Goal: Task Accomplishment & Management: Manage account settings

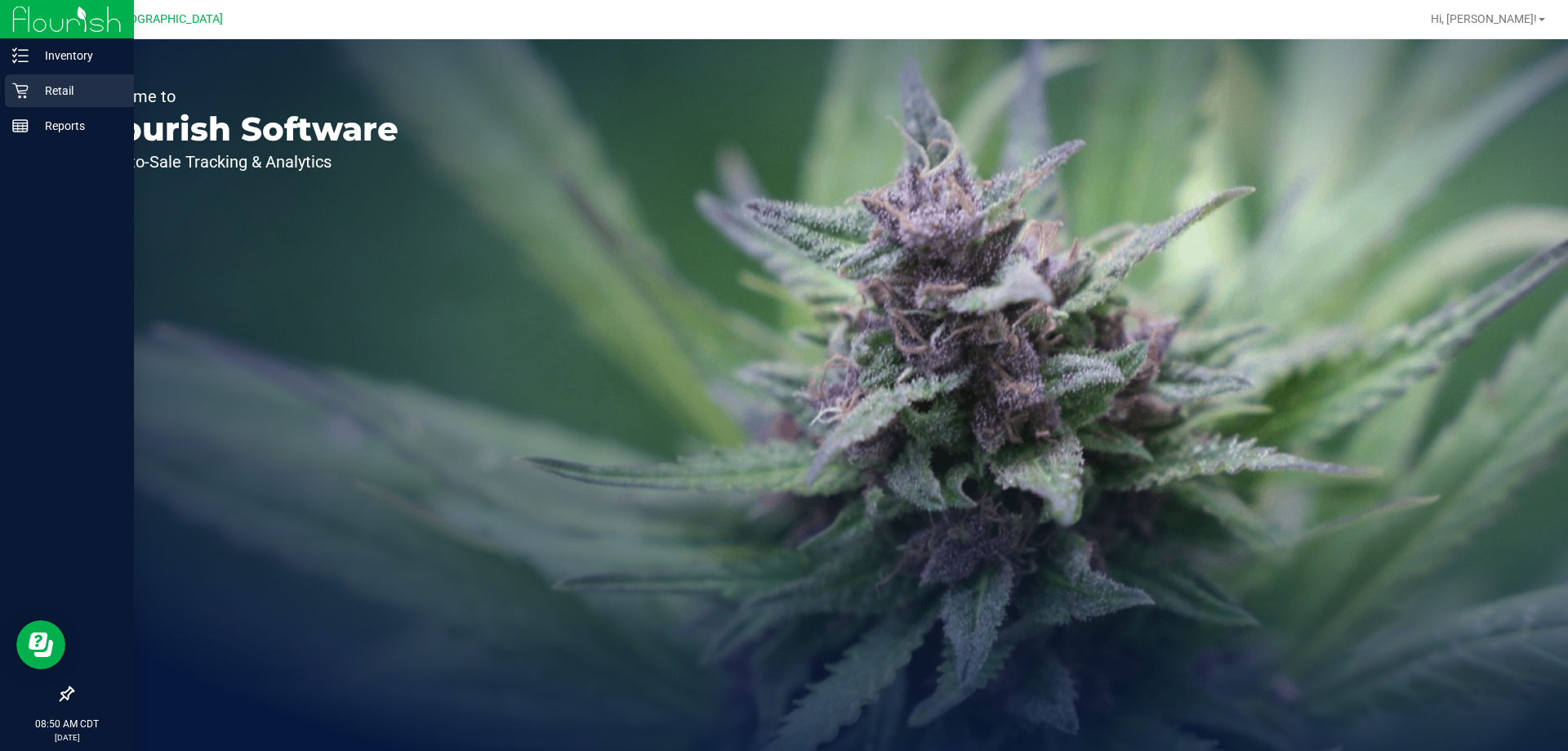
click at [24, 87] on icon at bounding box center [21, 91] width 16 height 16
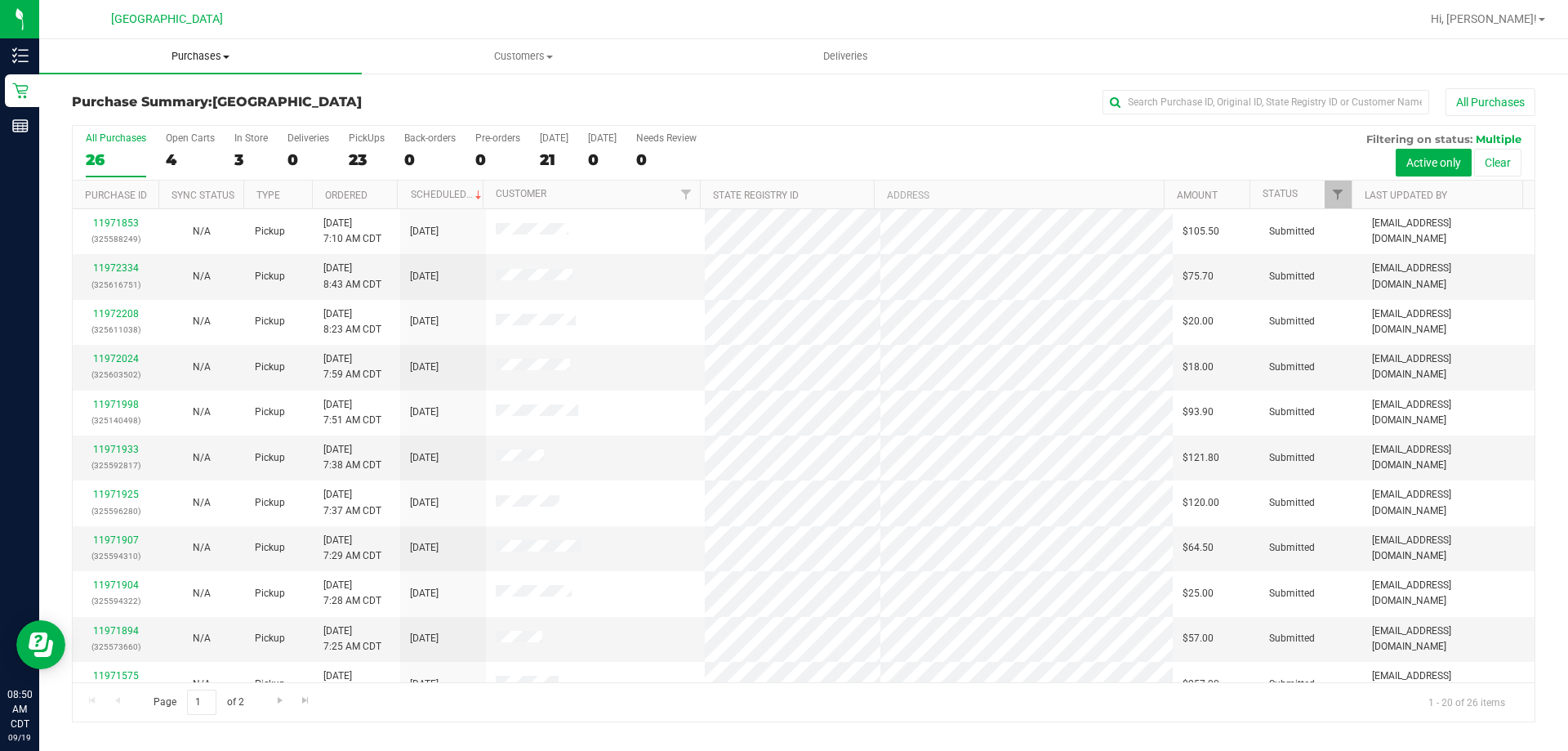
click at [199, 59] on span "Purchases" at bounding box center [200, 56] width 322 height 14
click at [162, 112] on li "Fulfillment" at bounding box center [200, 119] width 322 height 20
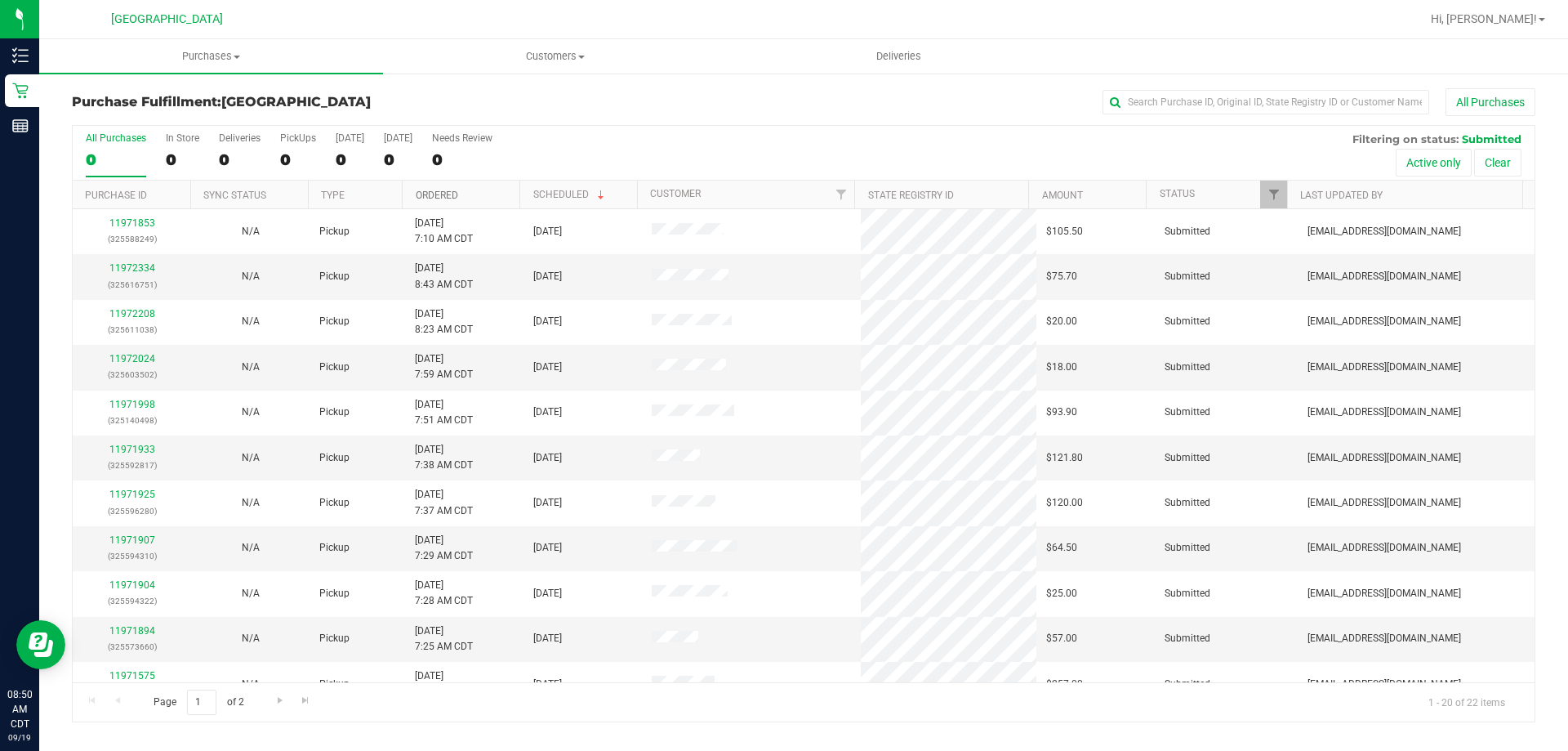
click at [438, 191] on link "Ordered" at bounding box center [436, 195] width 43 height 12
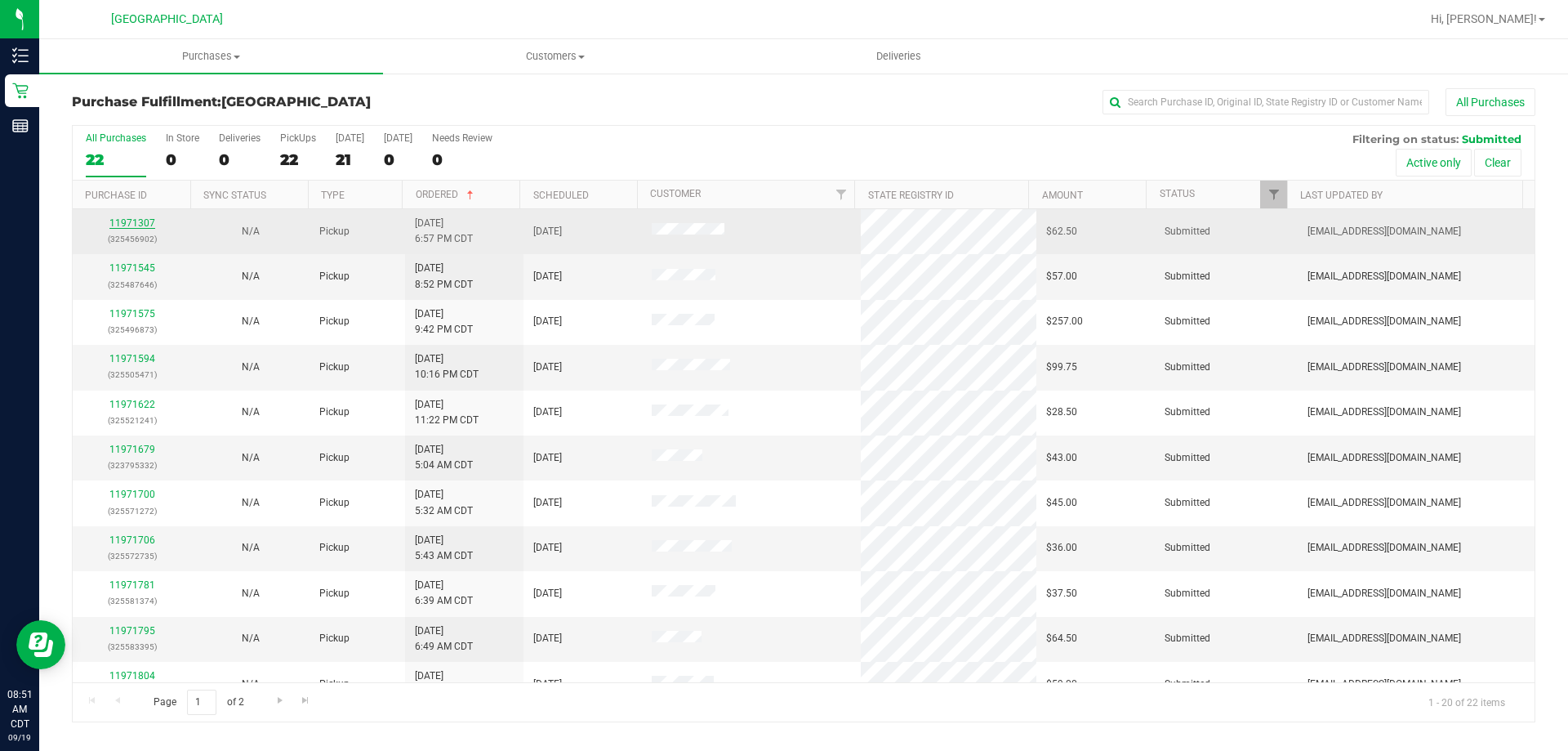
click at [121, 219] on link "11971307" at bounding box center [132, 223] width 46 height 12
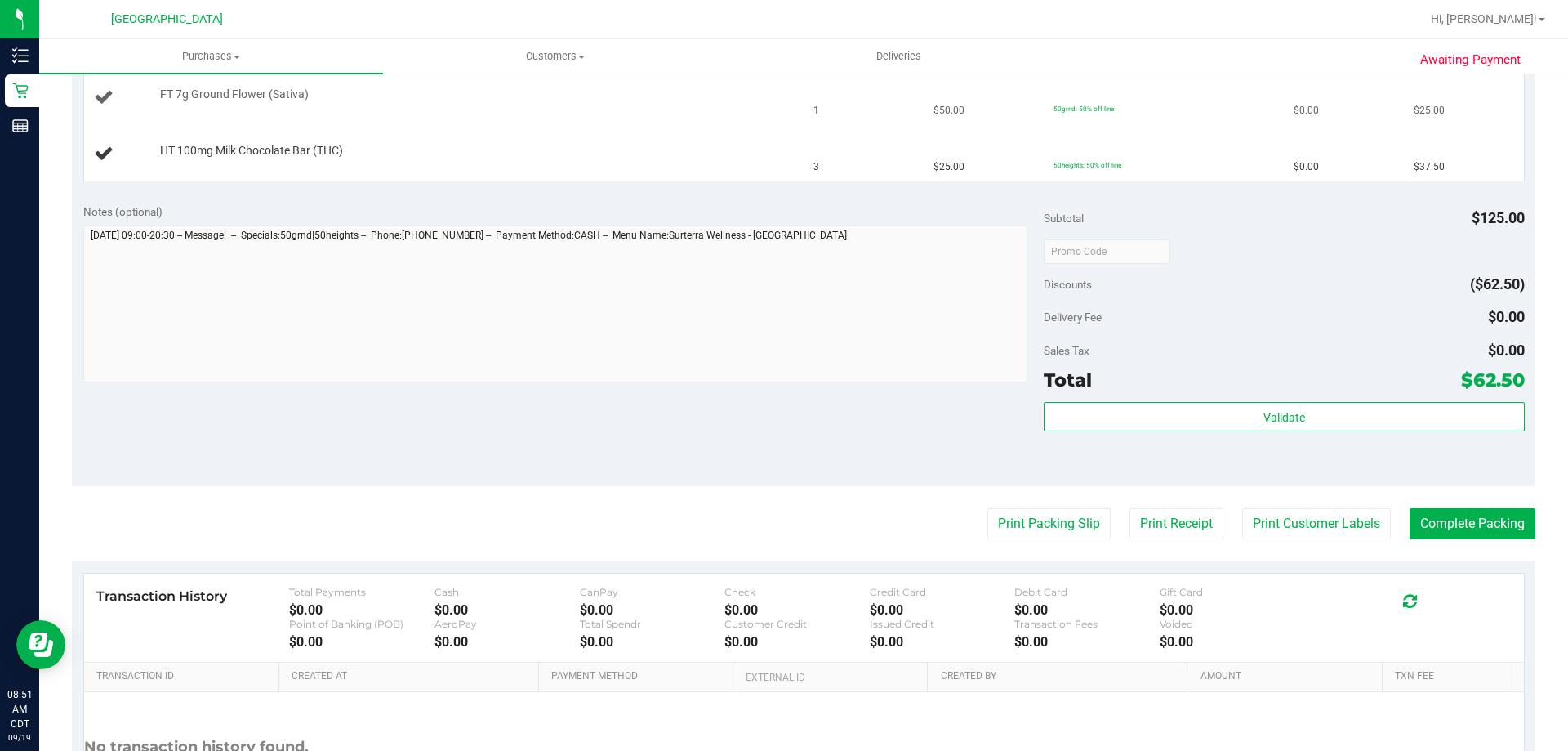
scroll to position [490, 0]
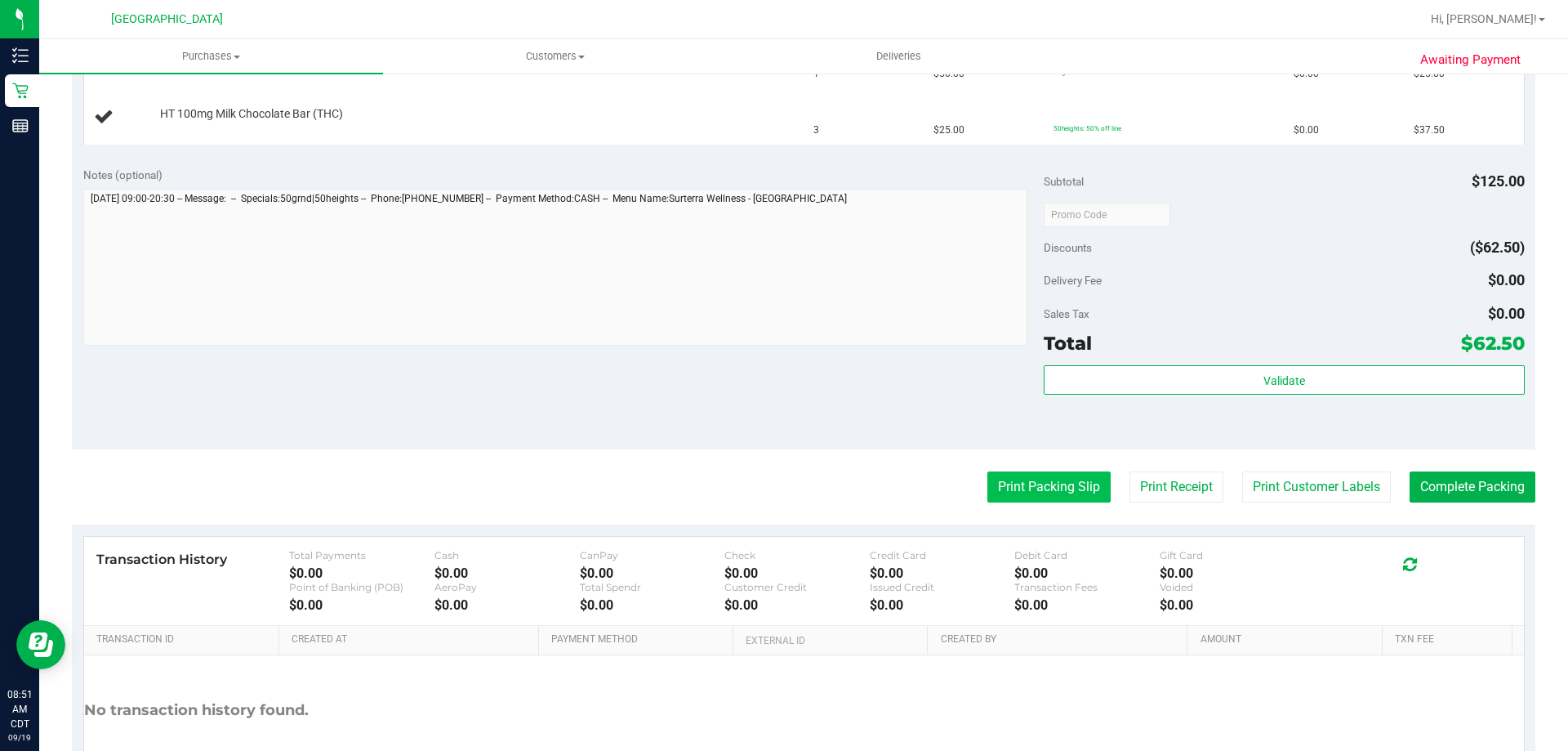
click at [1033, 492] on button "Print Packing Slip" at bounding box center [1049, 487] width 123 height 31
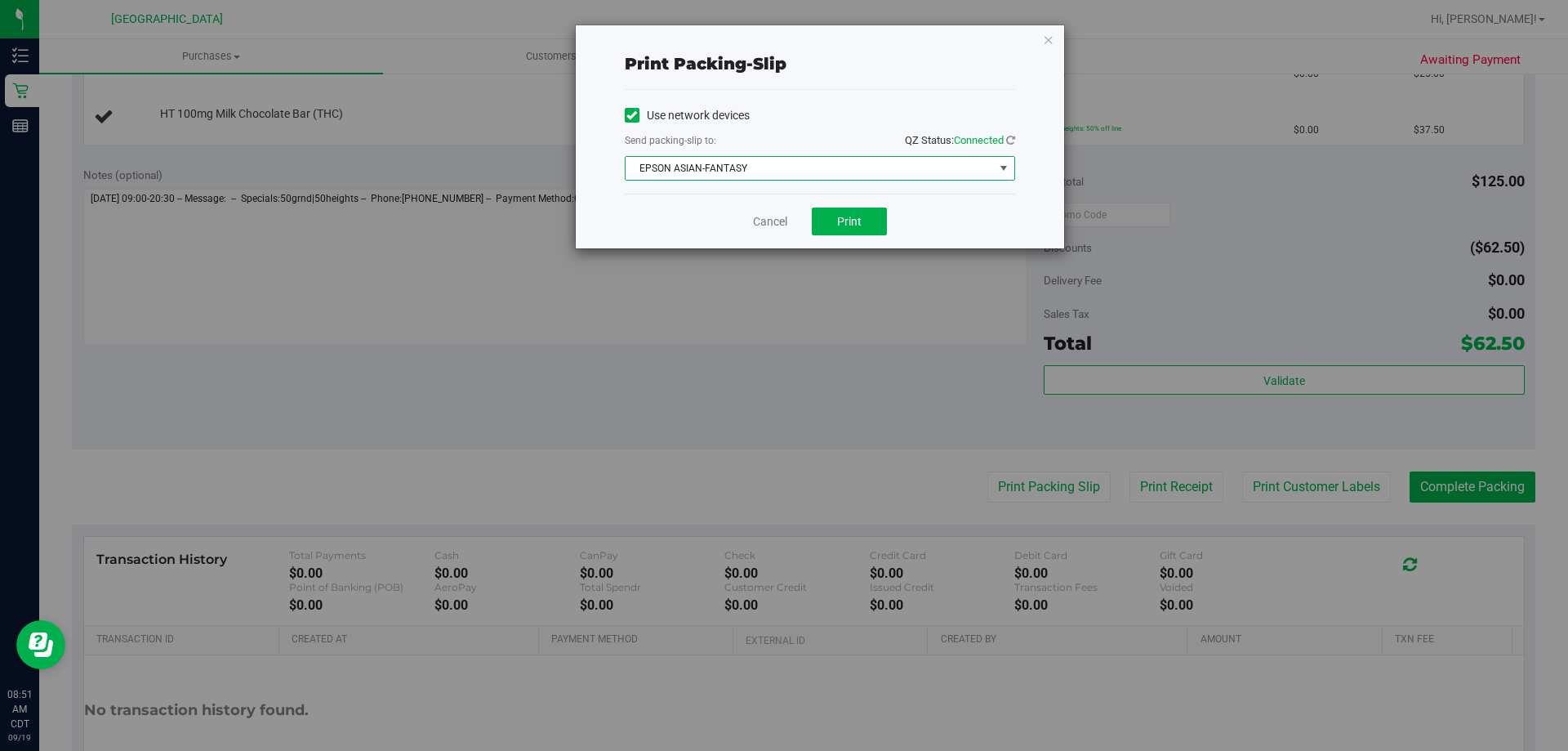
click at [857, 163] on span "EPSON ASIAN-FANTASY" at bounding box center [809, 168] width 368 height 23
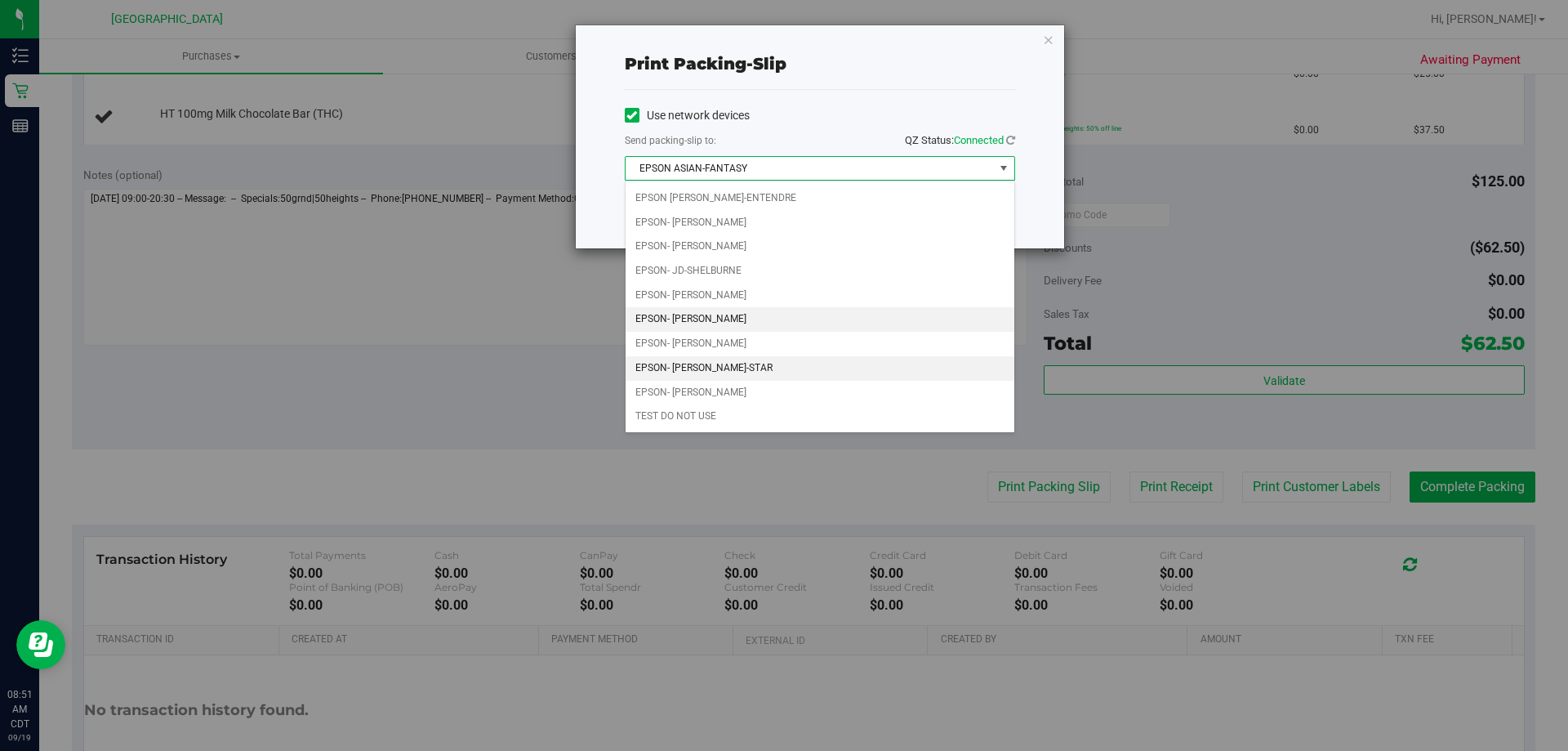
scroll to position [0, 0]
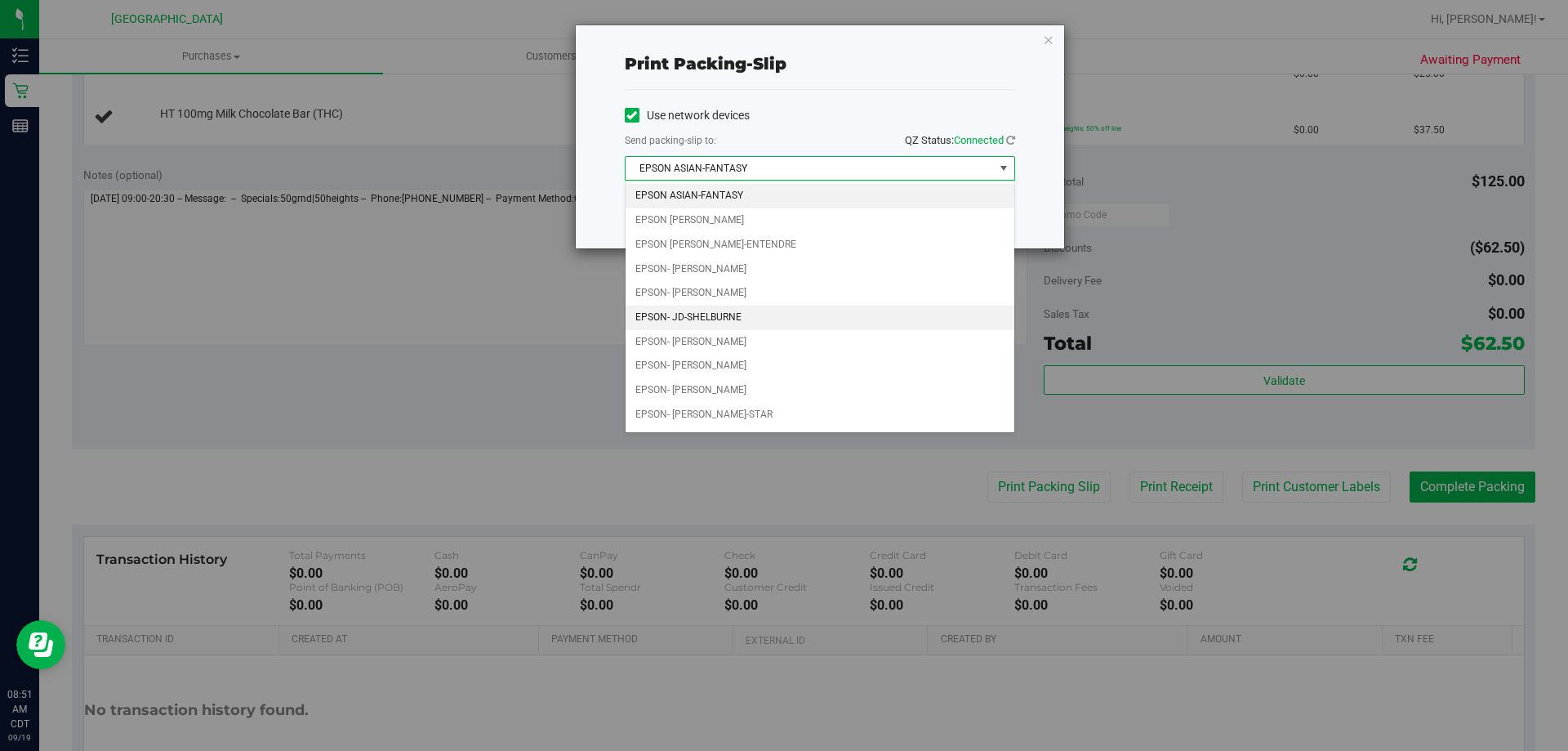
click at [760, 323] on li "EPSON- JD-SHELBURNE" at bounding box center [820, 317] width 389 height 24
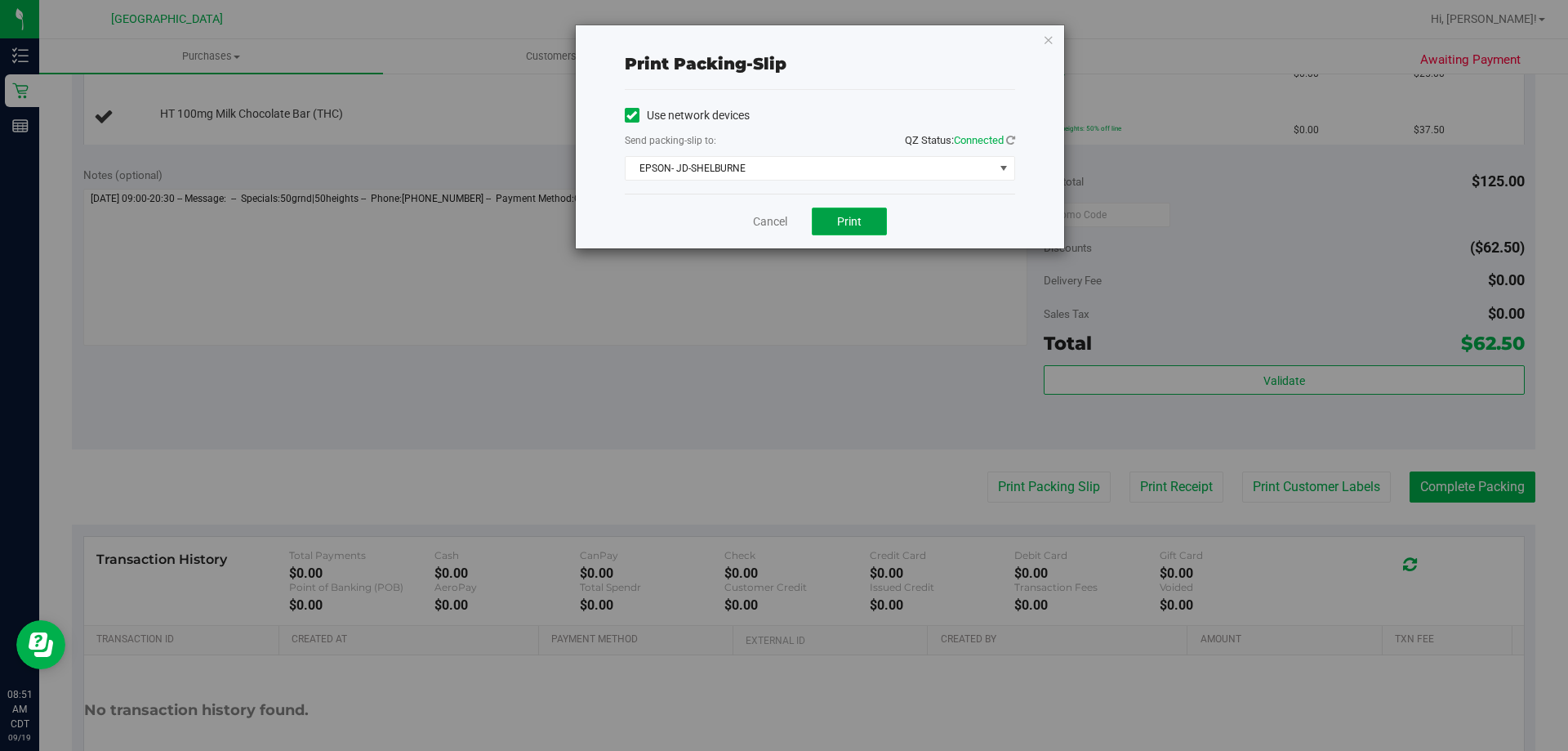
click at [852, 226] on span "Print" at bounding box center [849, 221] width 24 height 13
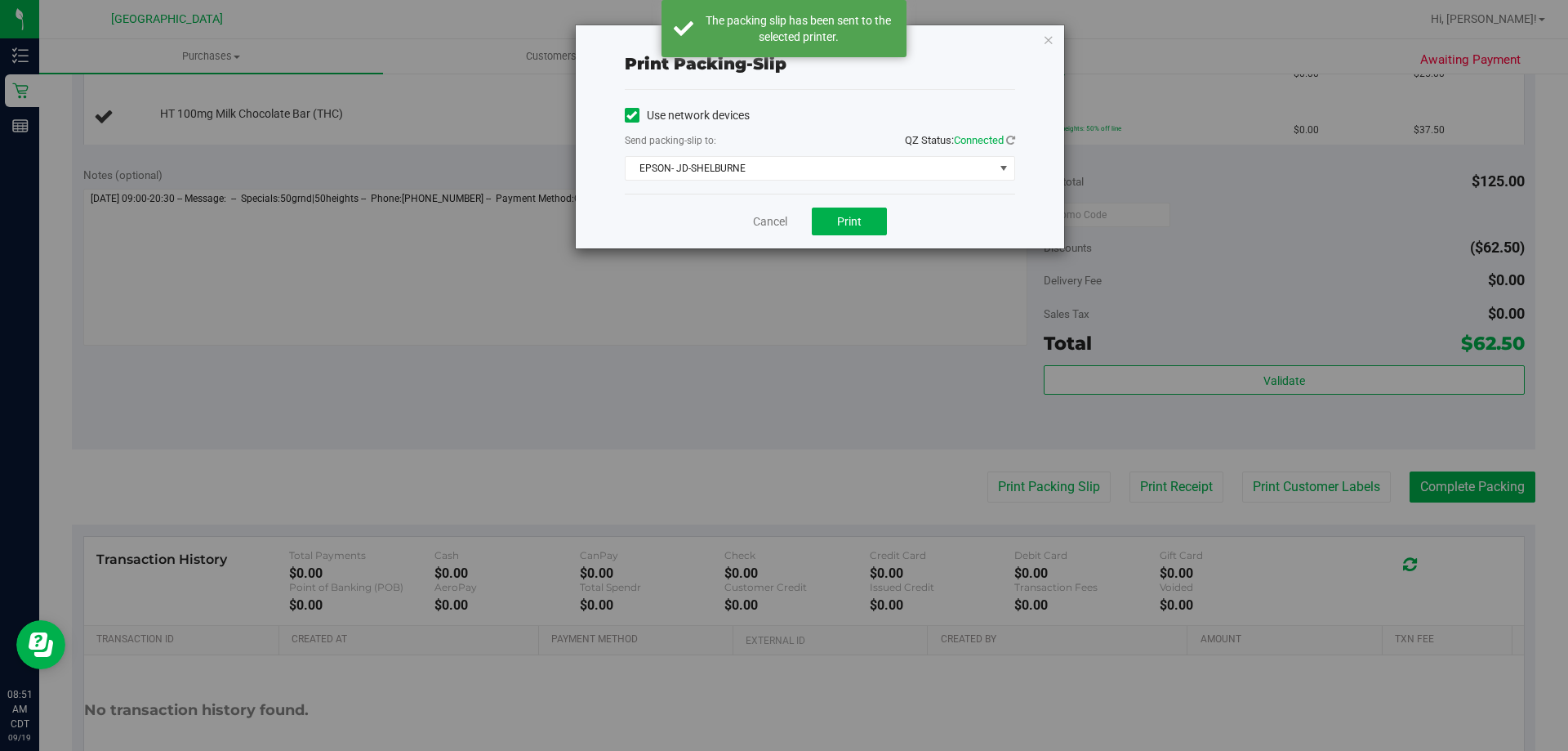
click at [1351, 26] on div "Print packing-slip Use network devices Send packing-slip to: QZ Status: Connect…" at bounding box center [790, 375] width 1581 height 751
click at [1047, 38] on icon "button" at bounding box center [1048, 39] width 12 height 20
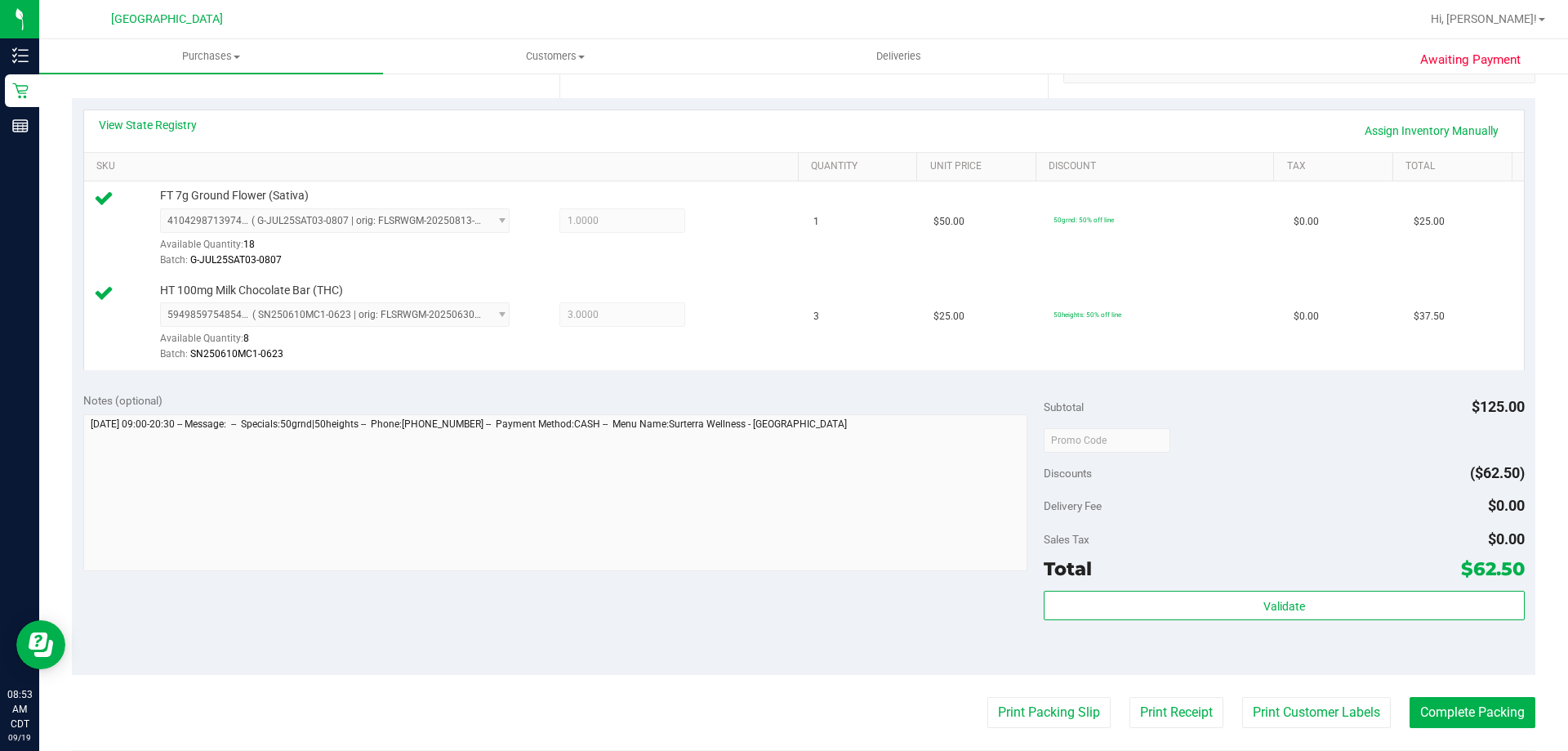
scroll to position [602, 0]
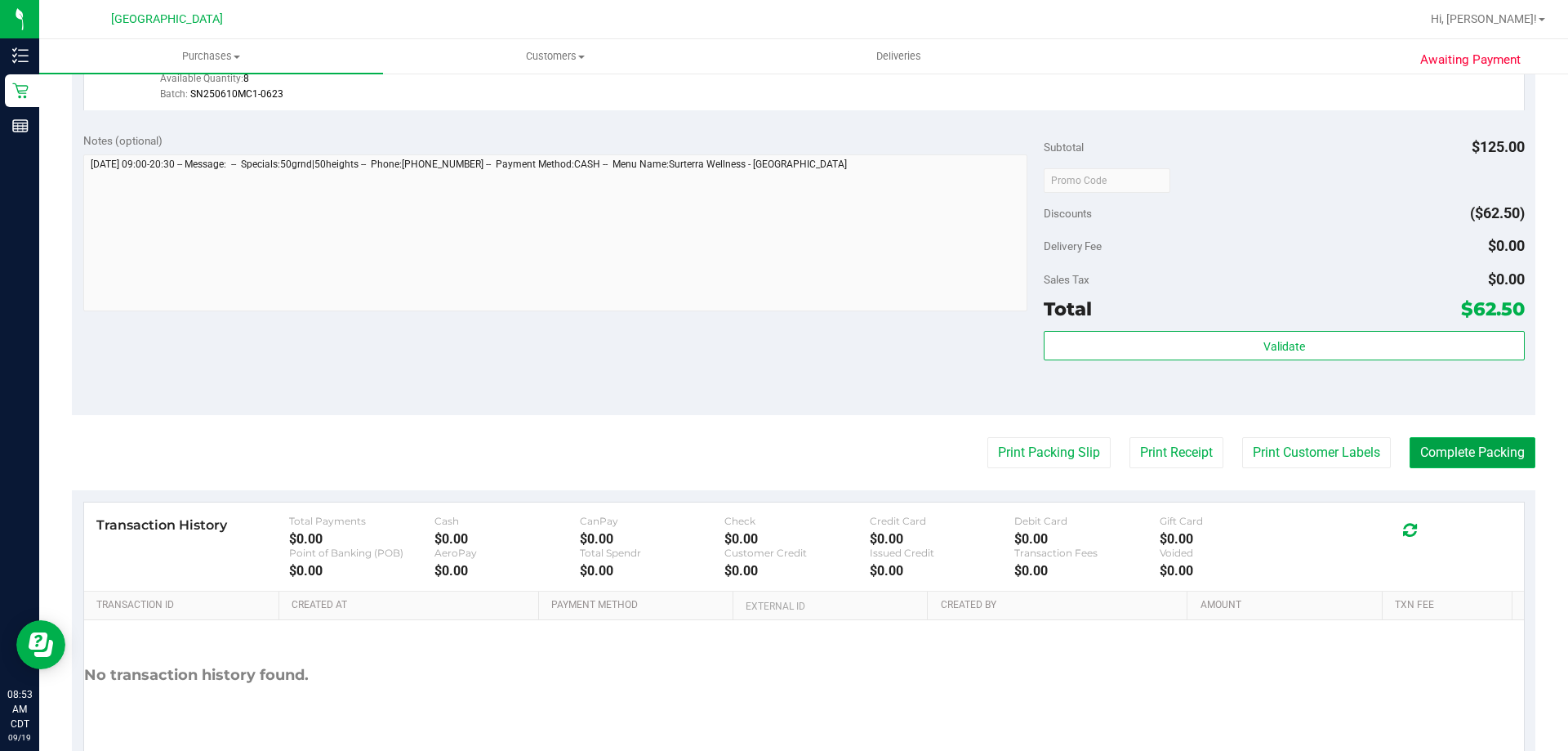
click at [1500, 457] on button "Complete Packing" at bounding box center [1472, 453] width 126 height 31
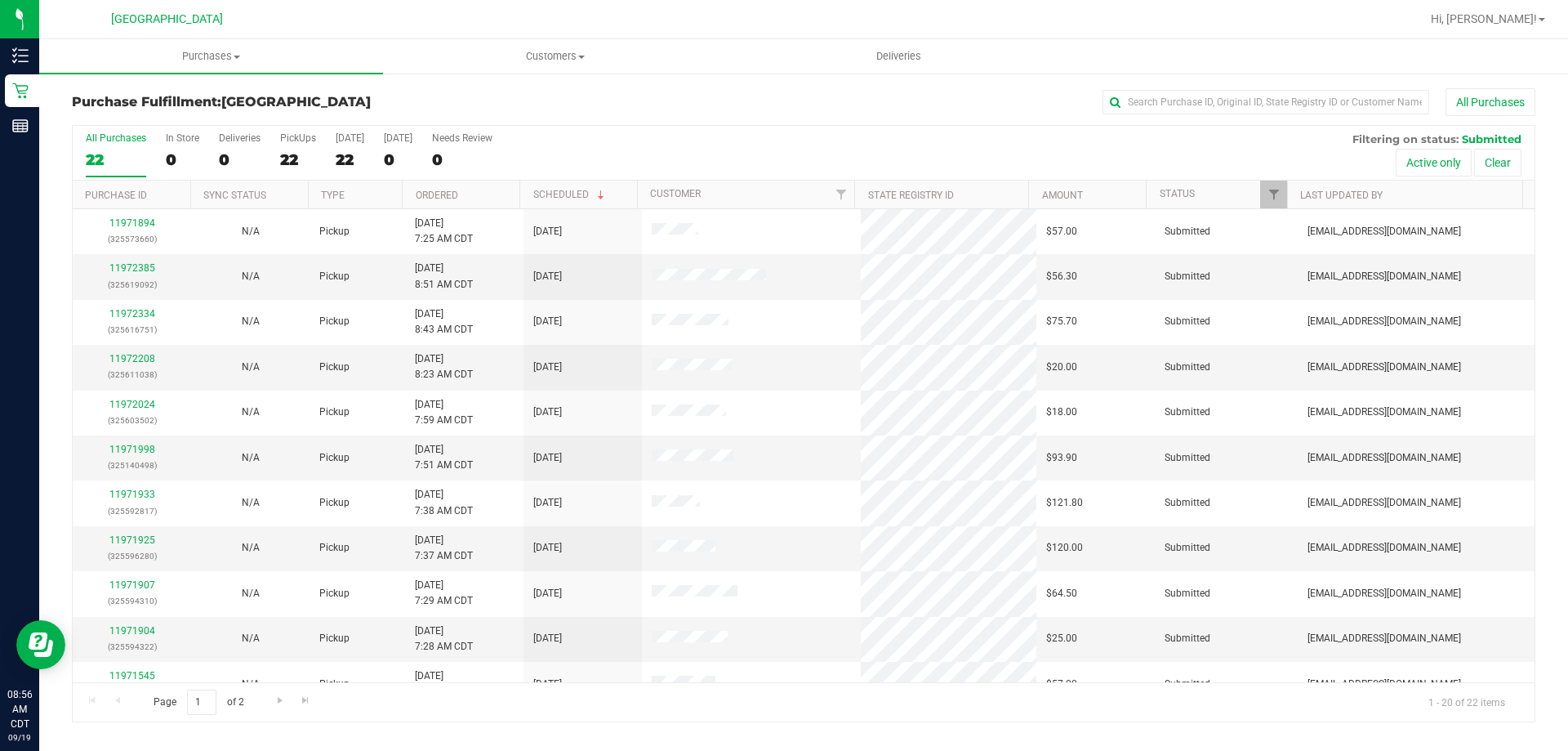
click at [473, 197] on th "Ordered" at bounding box center [461, 195] width 118 height 29
click at [176, 52] on span "Purchases" at bounding box center [211, 56] width 344 height 14
click at [180, 52] on span "Purchases" at bounding box center [211, 56] width 344 height 14
click at [186, 59] on span "Purchases" at bounding box center [211, 56] width 344 height 14
click at [162, 123] on li "Fulfillment" at bounding box center [211, 119] width 344 height 20
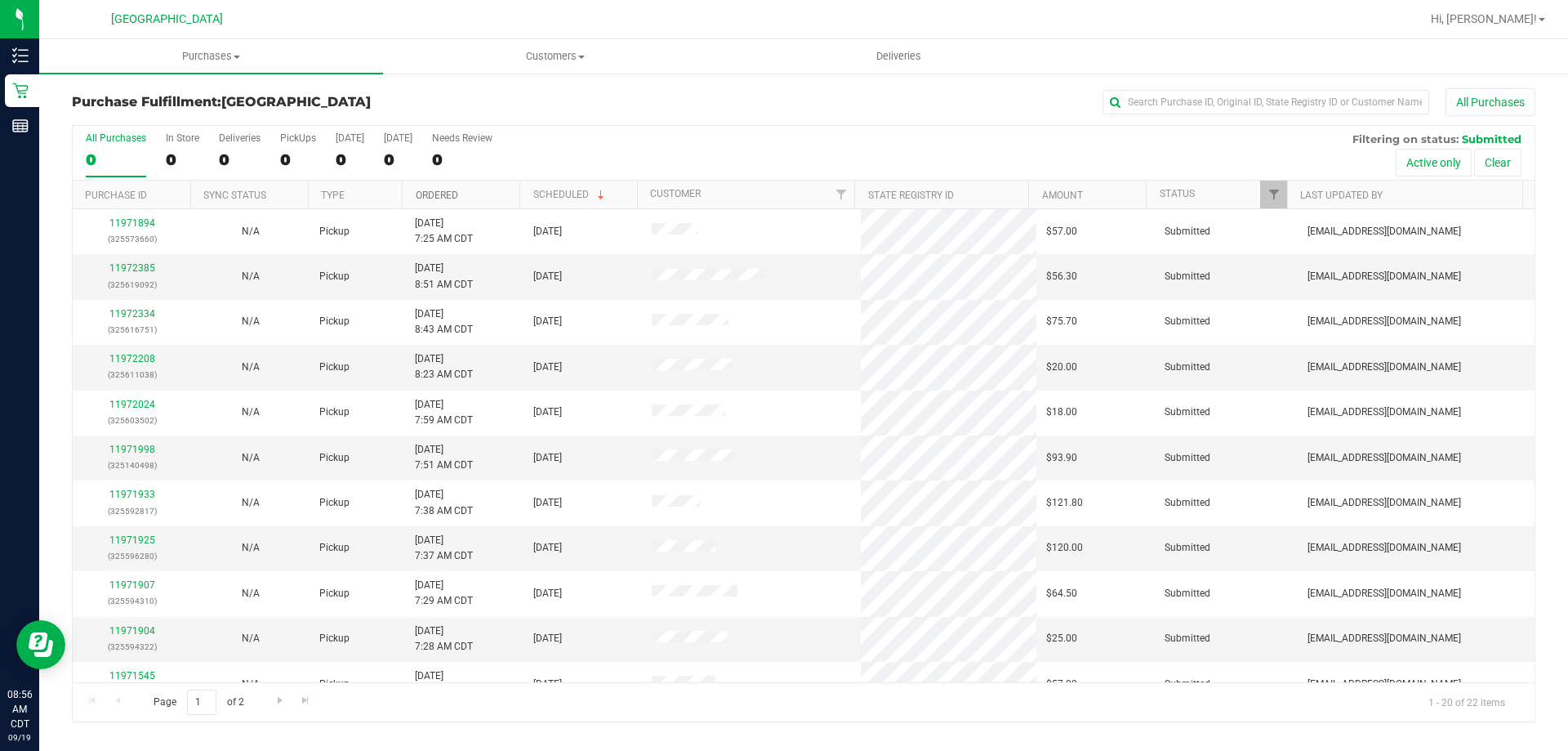
click at [435, 192] on link "Ordered" at bounding box center [436, 195] width 43 height 12
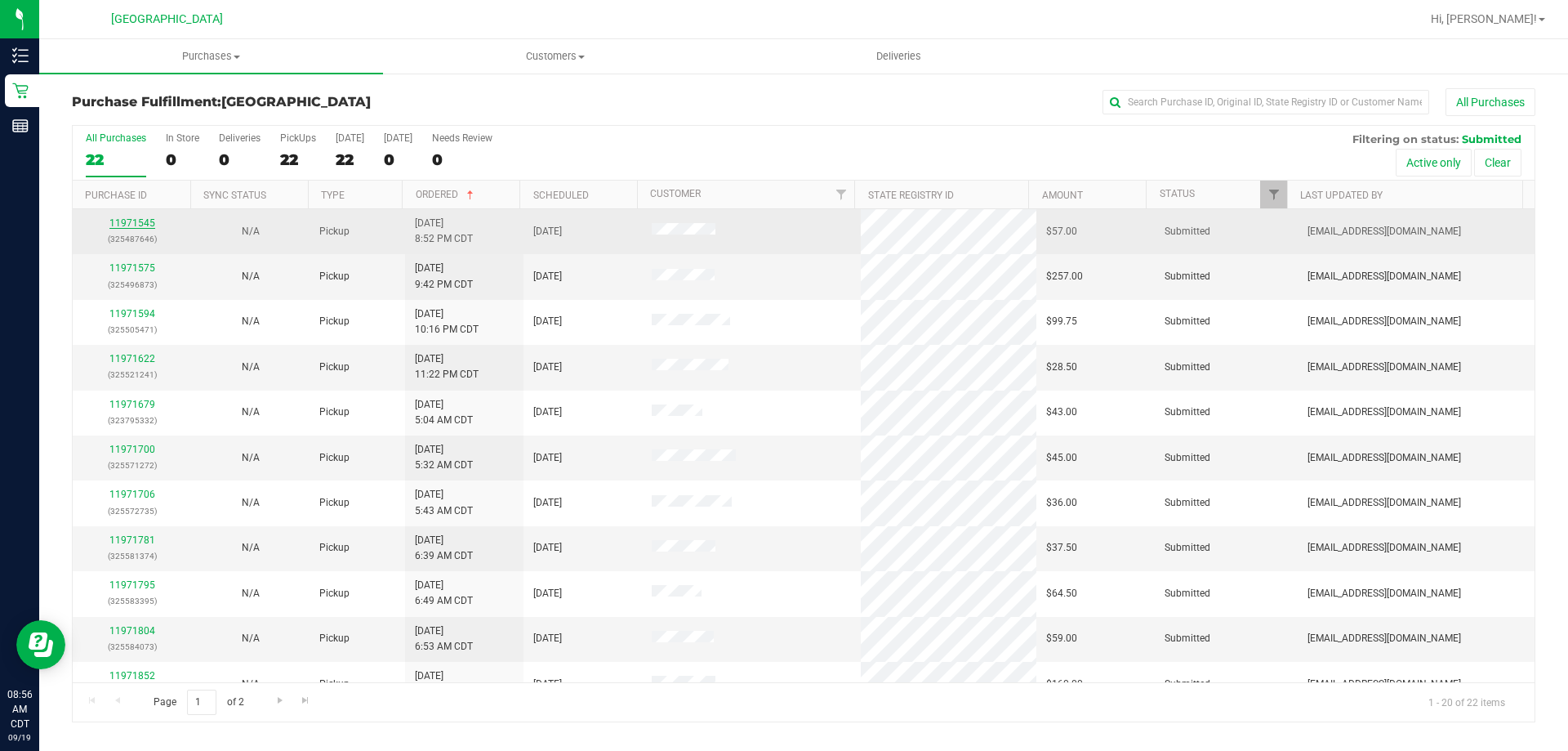
click at [131, 223] on link "11971545" at bounding box center [132, 223] width 46 height 12
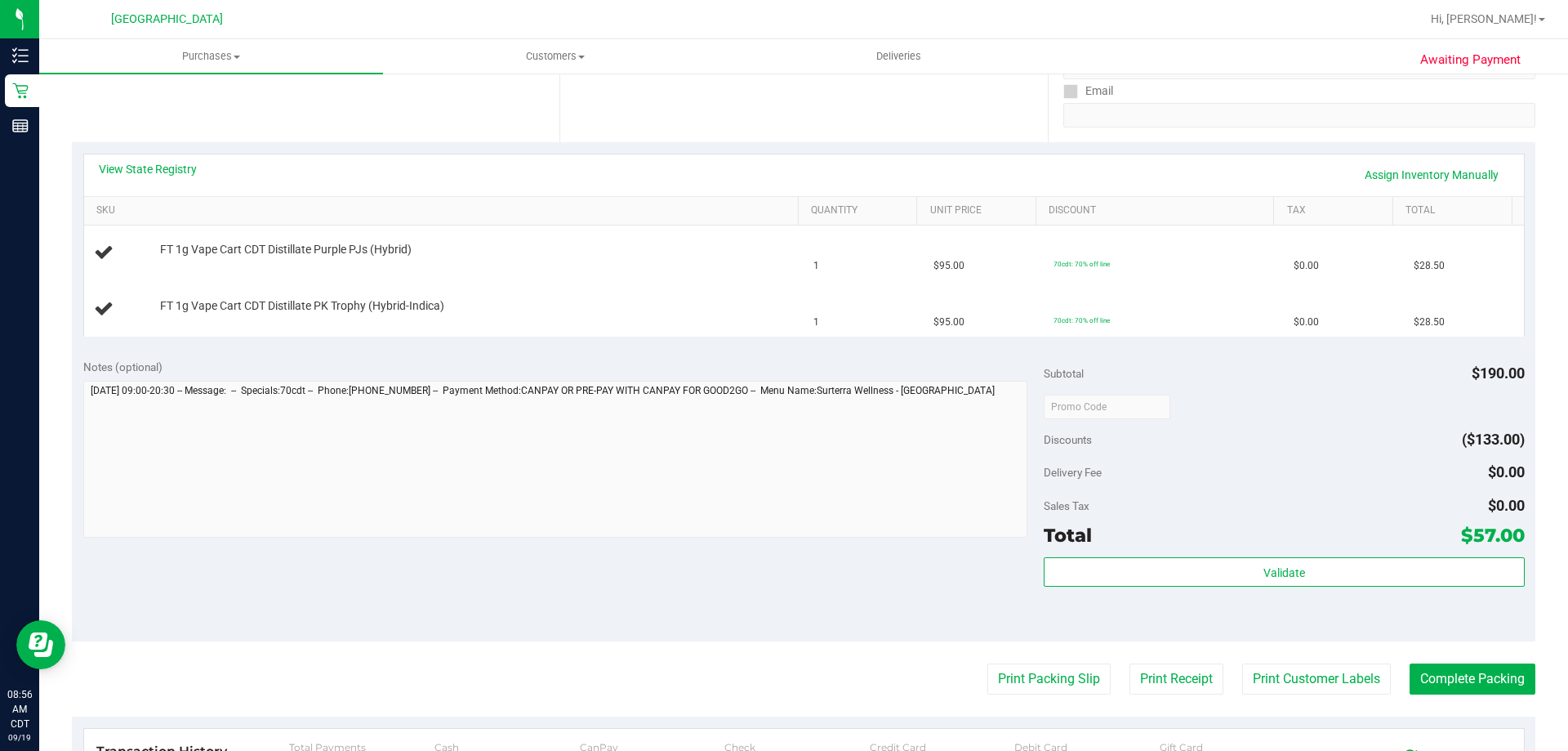
scroll to position [490, 0]
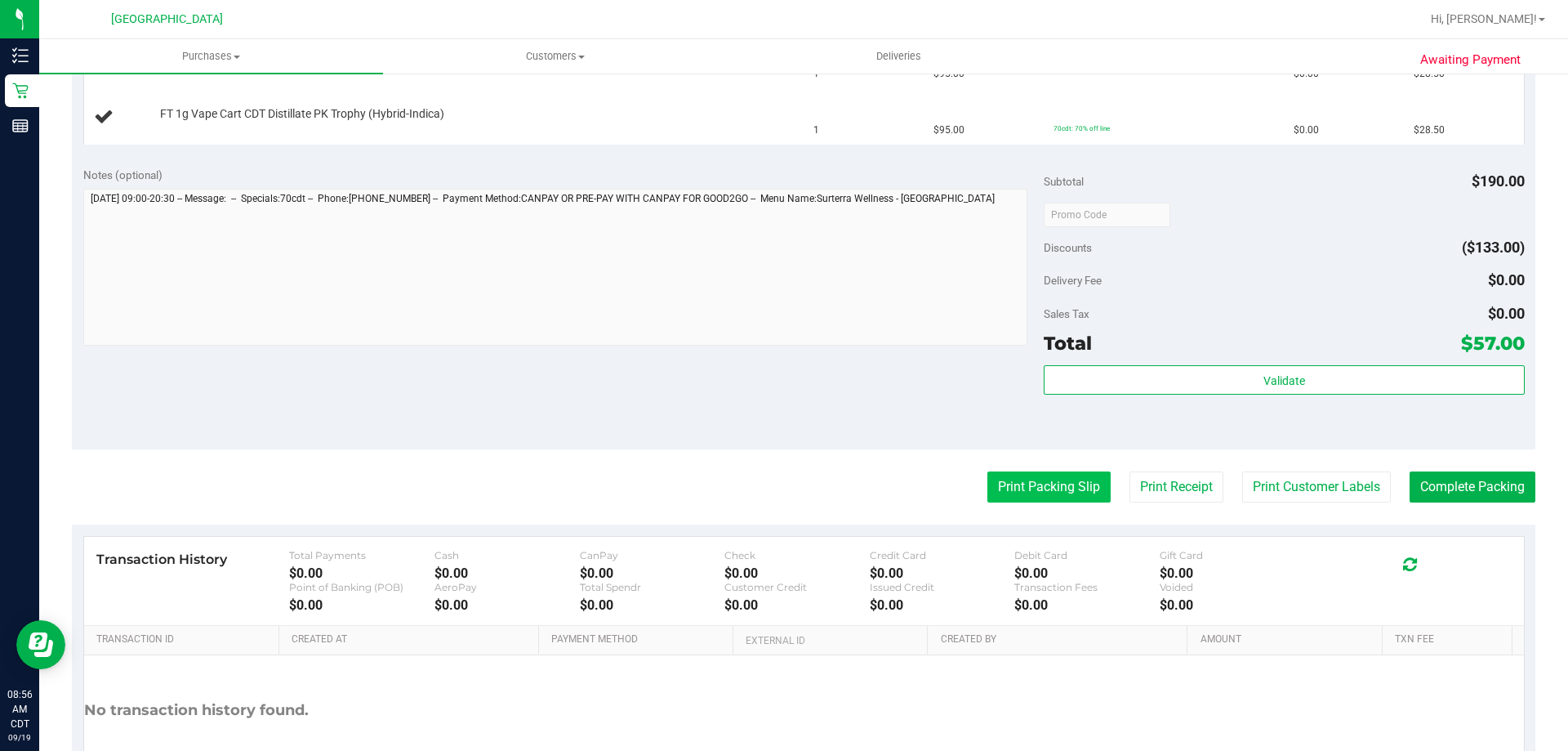
click at [1036, 490] on button "Print Packing Slip" at bounding box center [1049, 487] width 123 height 31
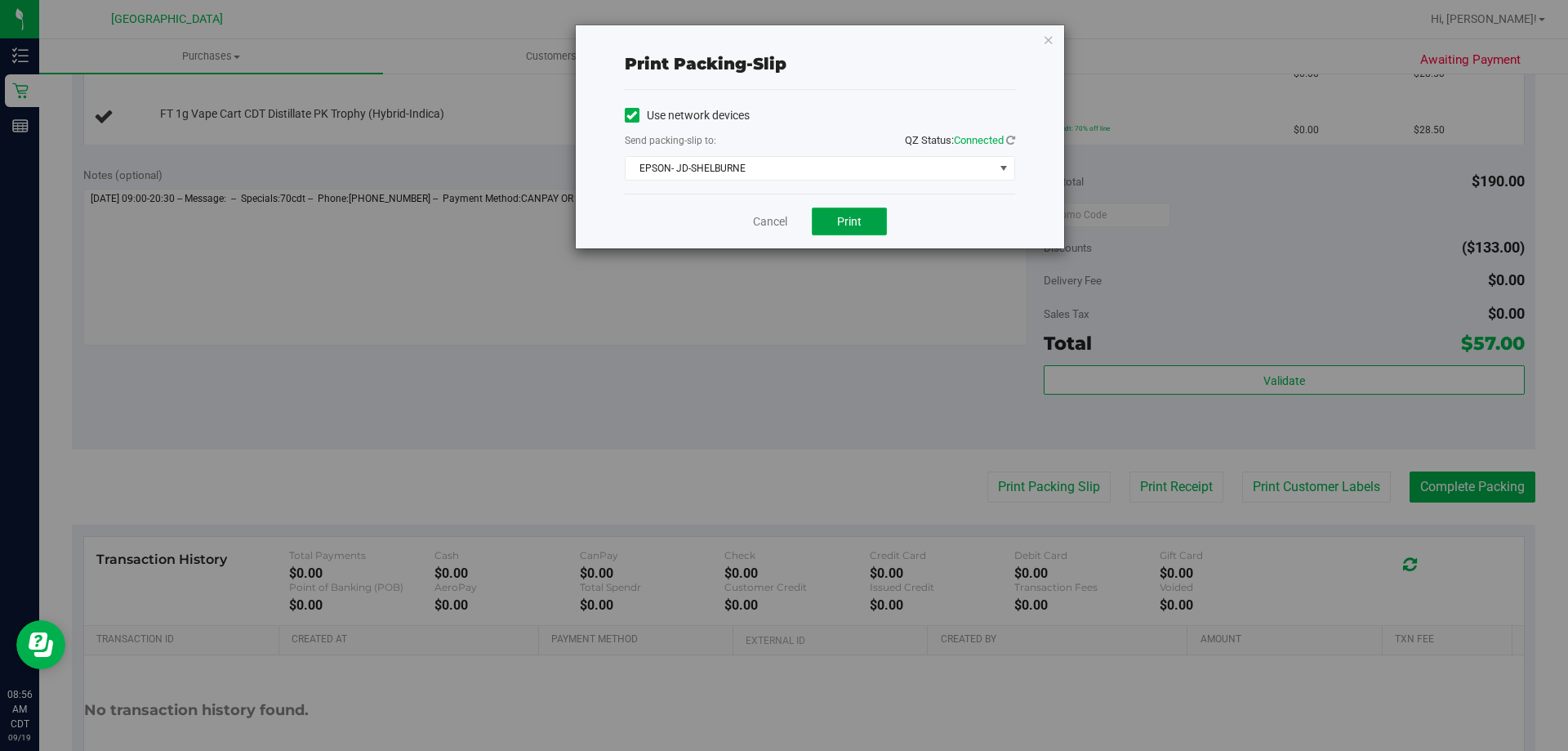
click at [858, 215] on span "Print" at bounding box center [849, 221] width 24 height 13
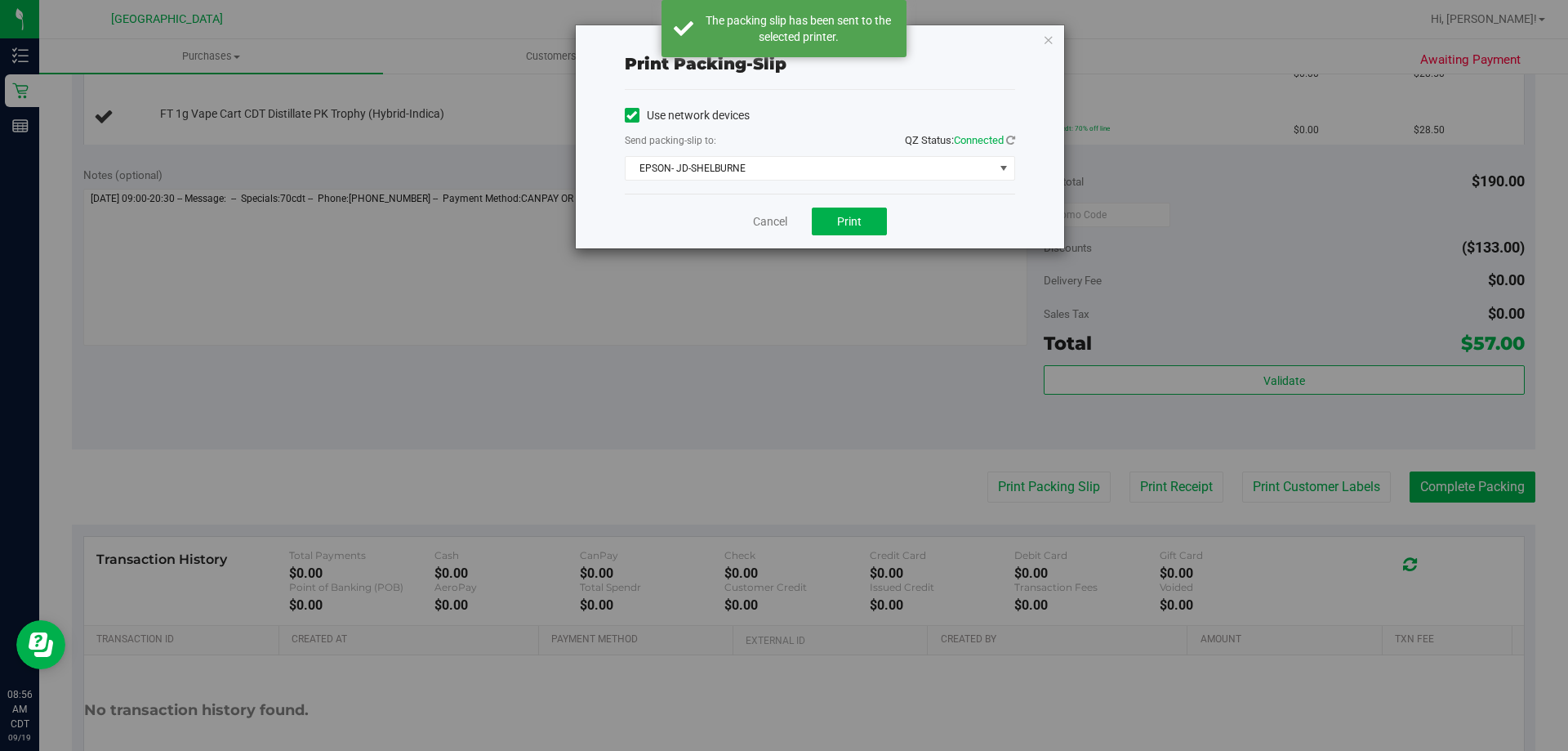
click at [1048, 44] on icon "button" at bounding box center [1048, 39] width 12 height 20
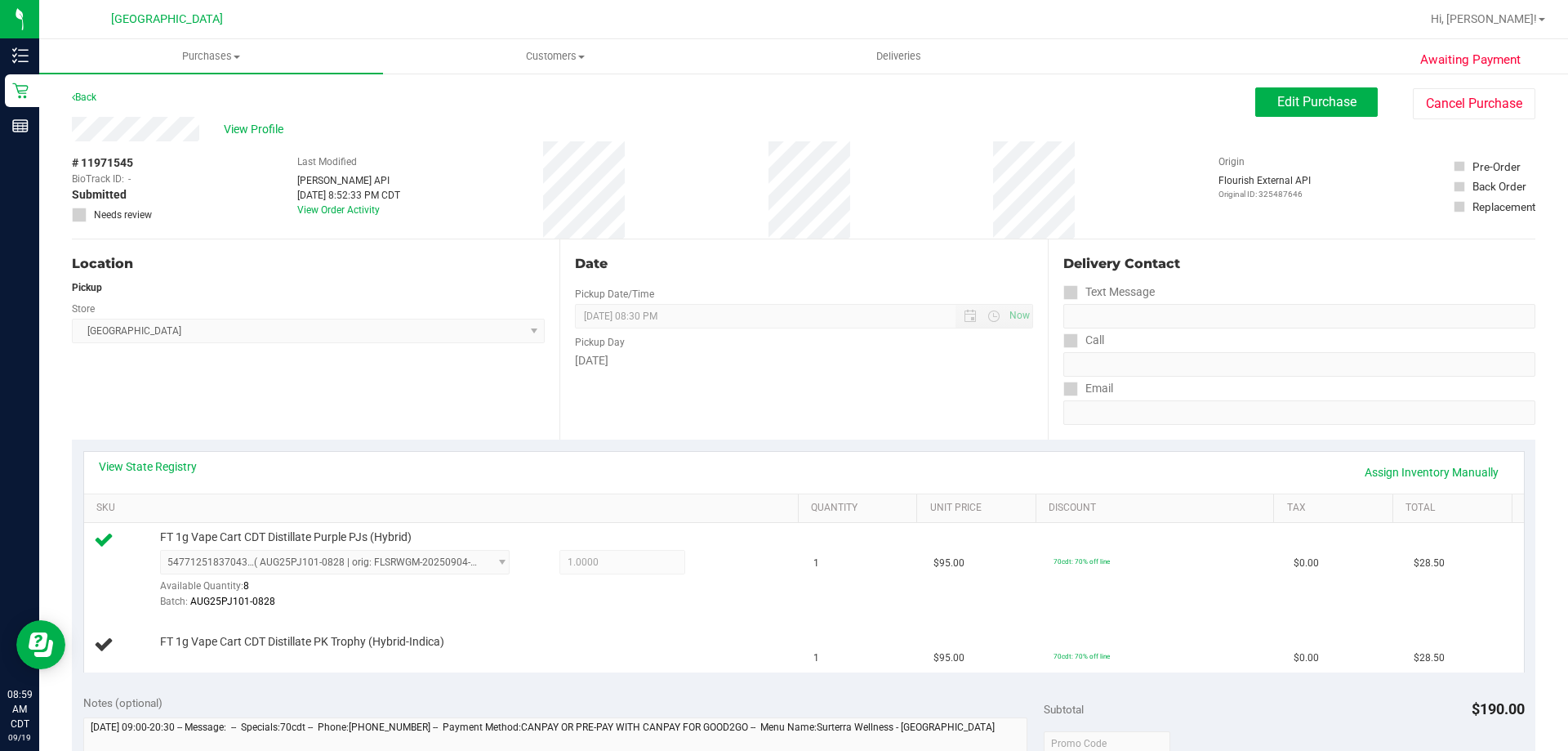
scroll to position [0, 0]
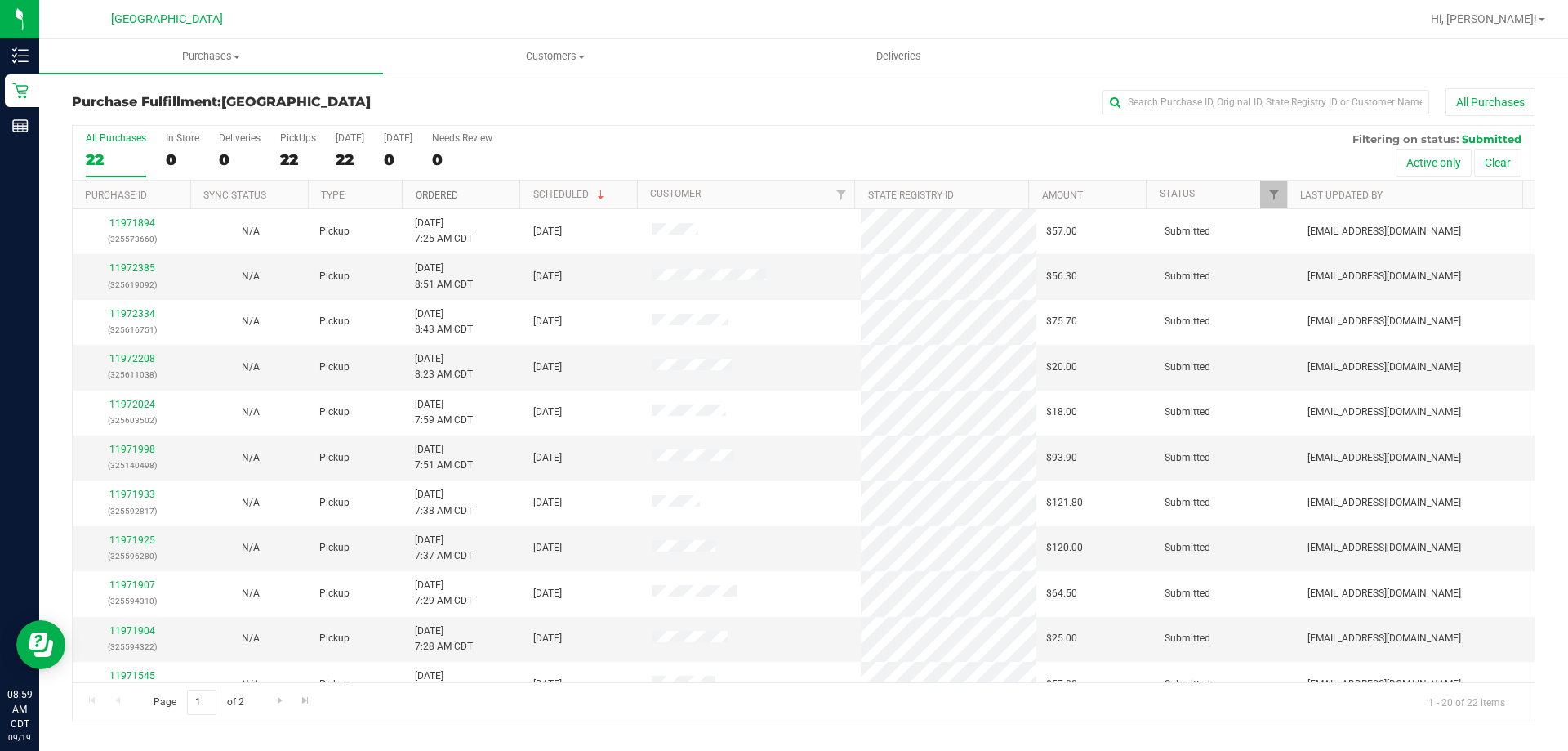
click at [430, 197] on link "Ordered" at bounding box center [436, 195] width 43 height 12
click at [1479, 38] on nav "Panama City WC Hi, Christopher!" at bounding box center [803, 19] width 1529 height 39
click at [1488, 26] on link "Hi, [PERSON_NAME]!" at bounding box center [1488, 19] width 128 height 17
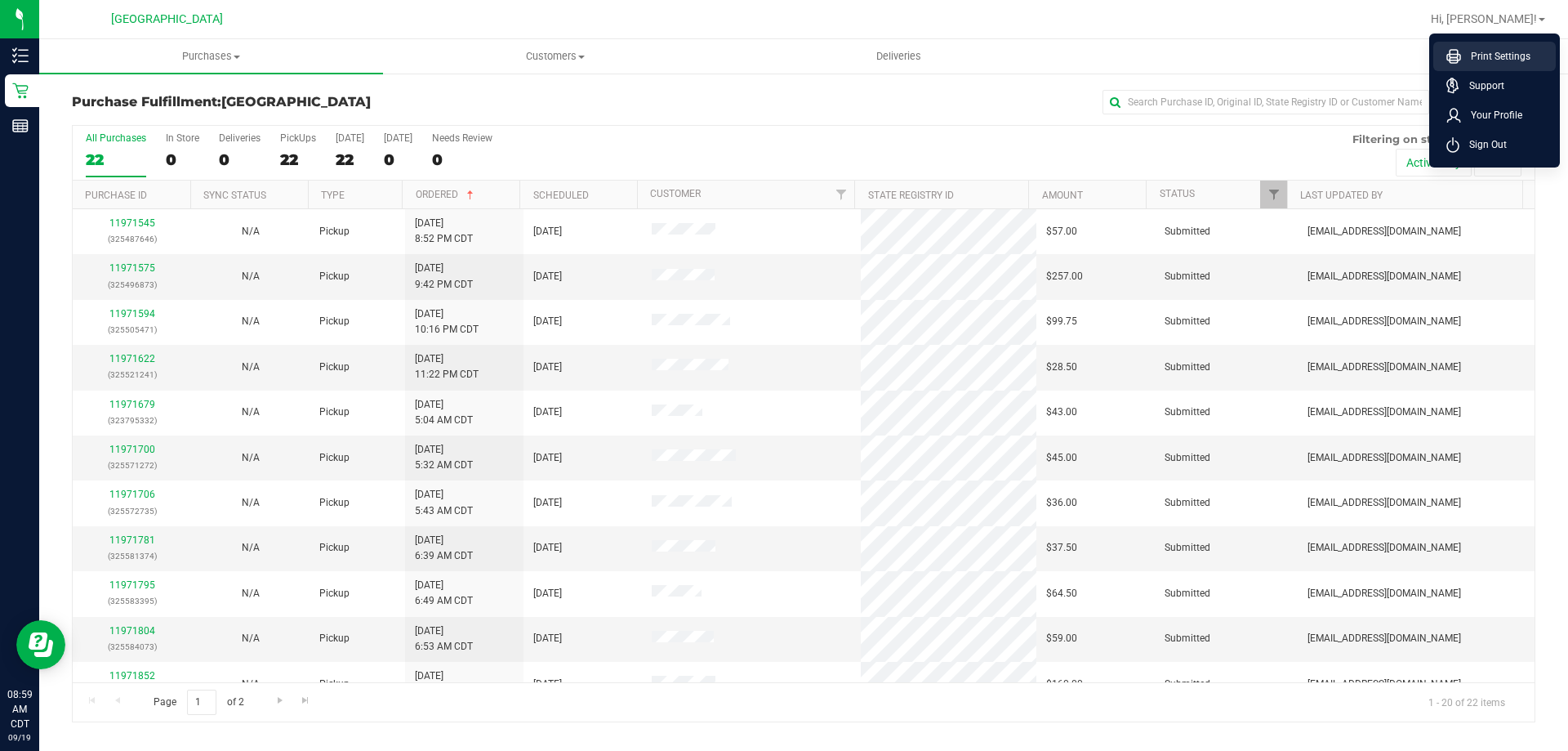
click at [1477, 45] on li "Print Settings" at bounding box center [1495, 56] width 122 height 29
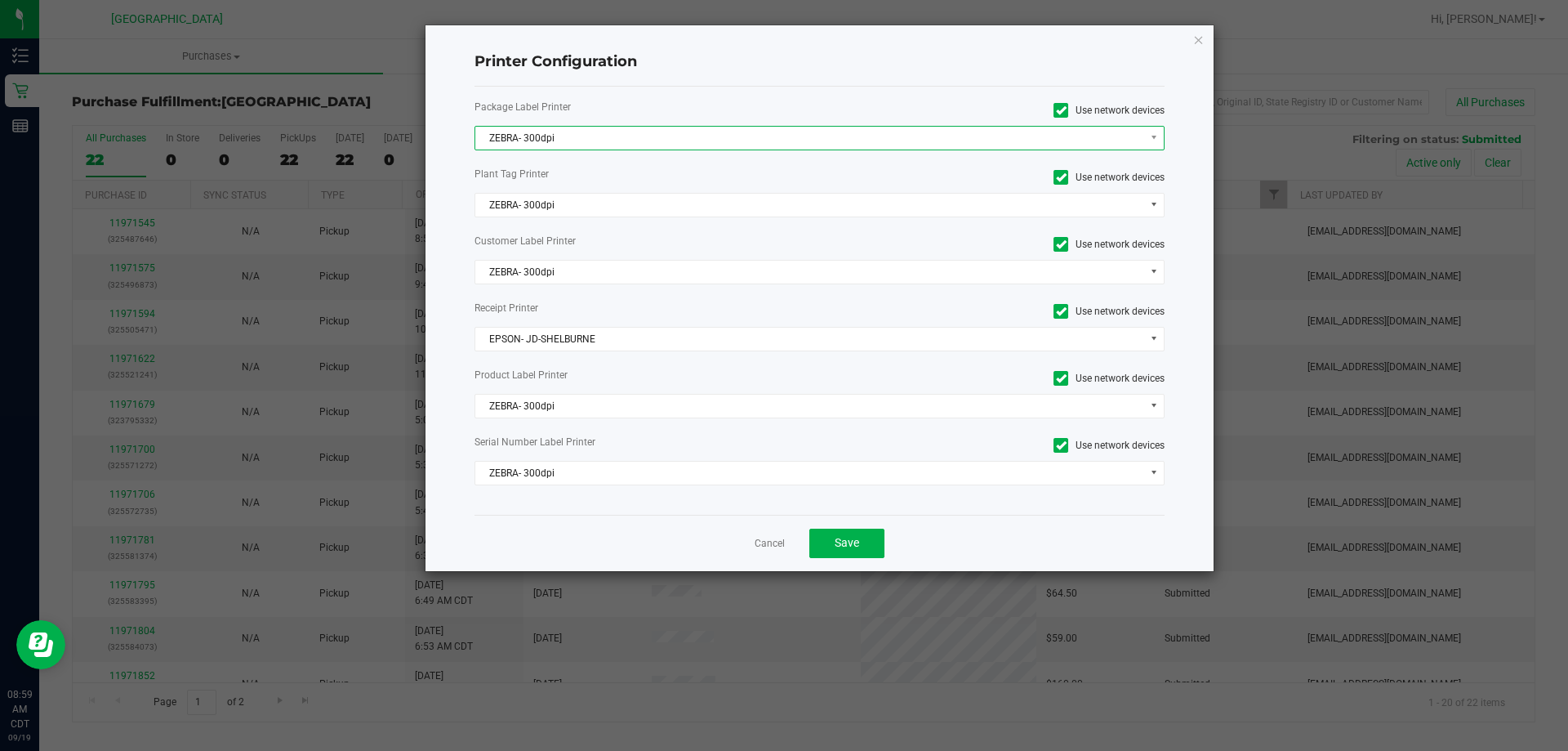
click at [551, 138] on span "ZEBRA- 300dpi" at bounding box center [809, 138] width 669 height 23
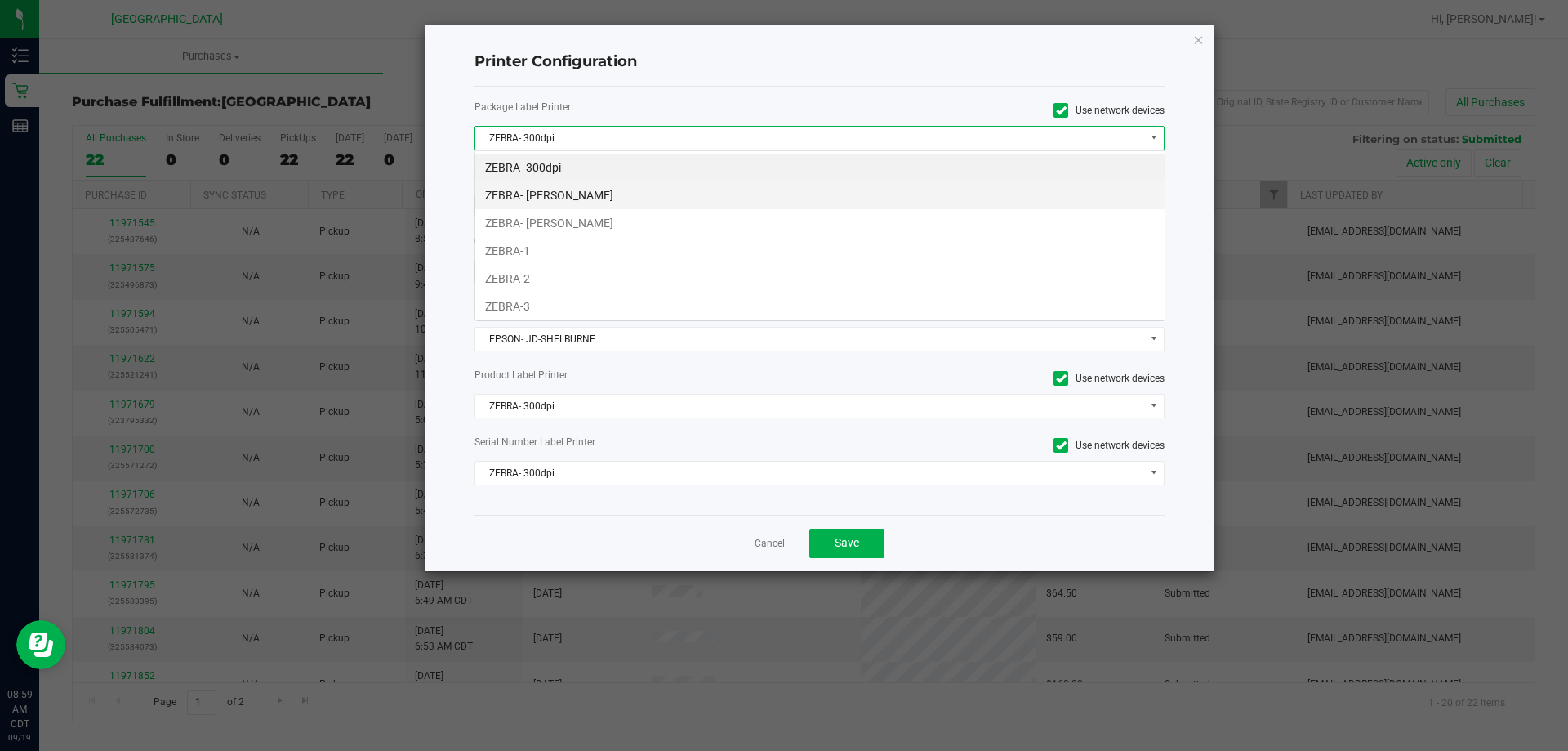
scroll to position [24, 690]
click at [573, 214] on li "ZEBRA- JEFFREY-BANKS" at bounding box center [820, 223] width 690 height 28
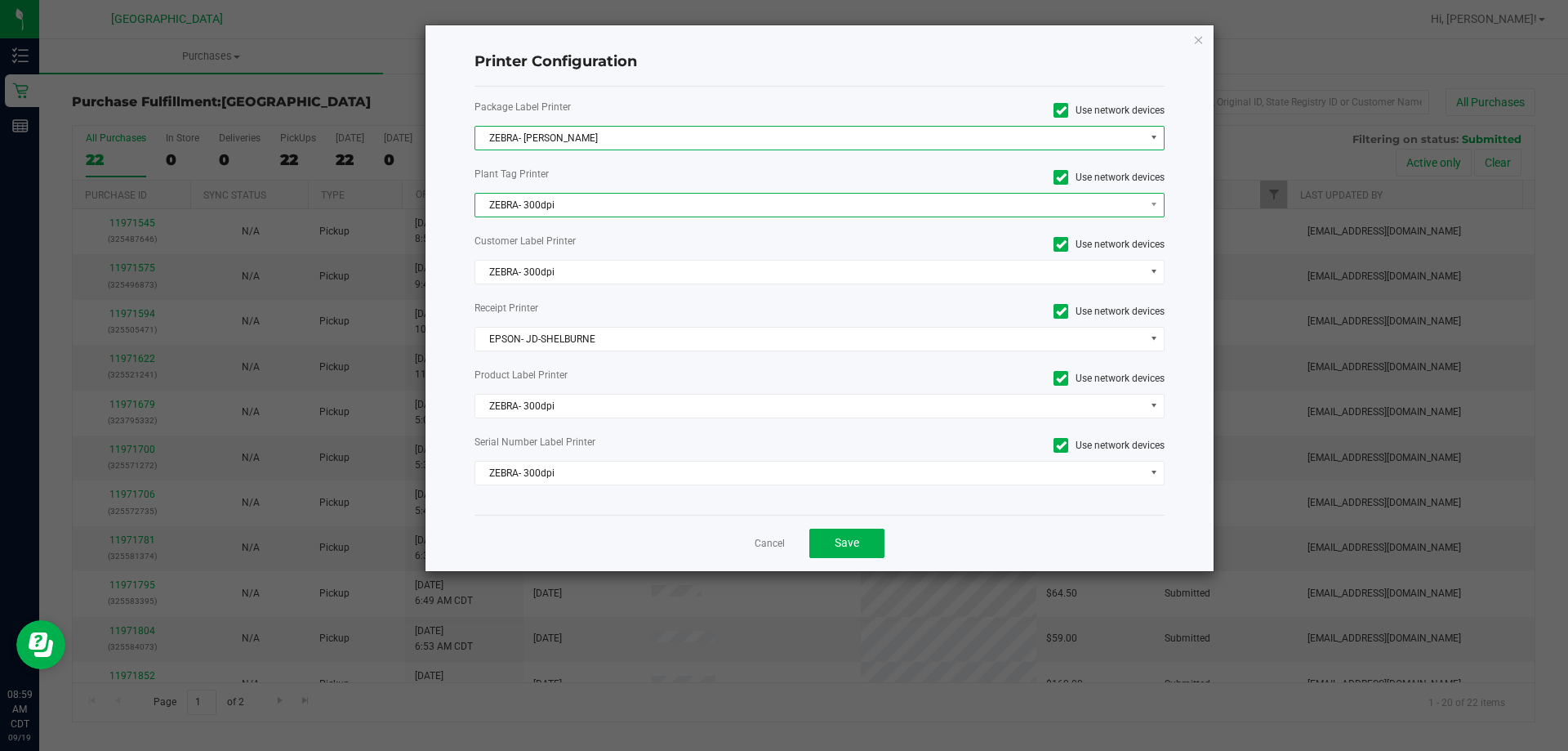
click at [561, 205] on span "ZEBRA- 300dpi" at bounding box center [809, 205] width 669 height 23
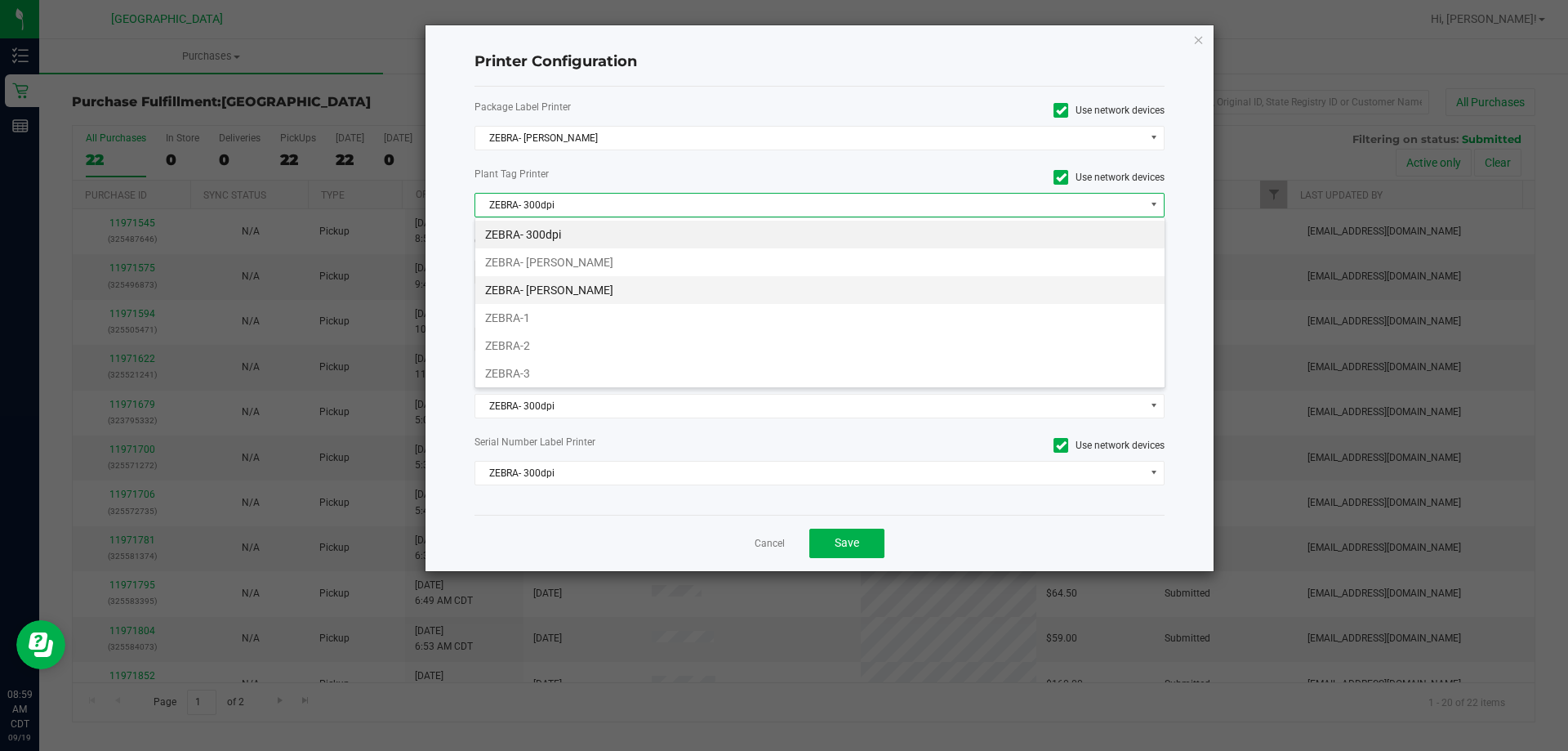
click at [585, 280] on li "ZEBRA- JEFFREY-BANKS" at bounding box center [820, 290] width 690 height 28
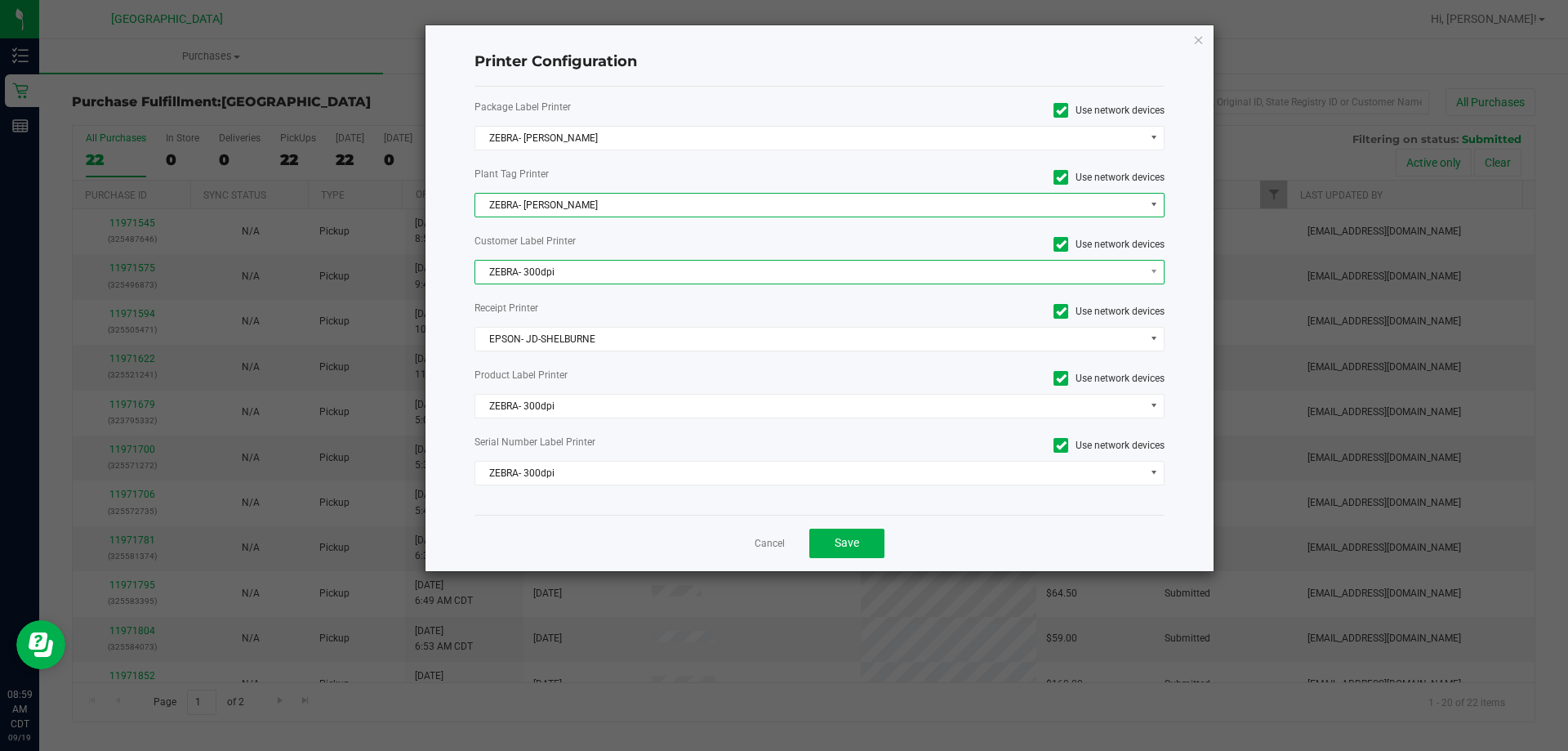
click at [586, 264] on span "ZEBRA- 300dpi" at bounding box center [809, 272] width 669 height 23
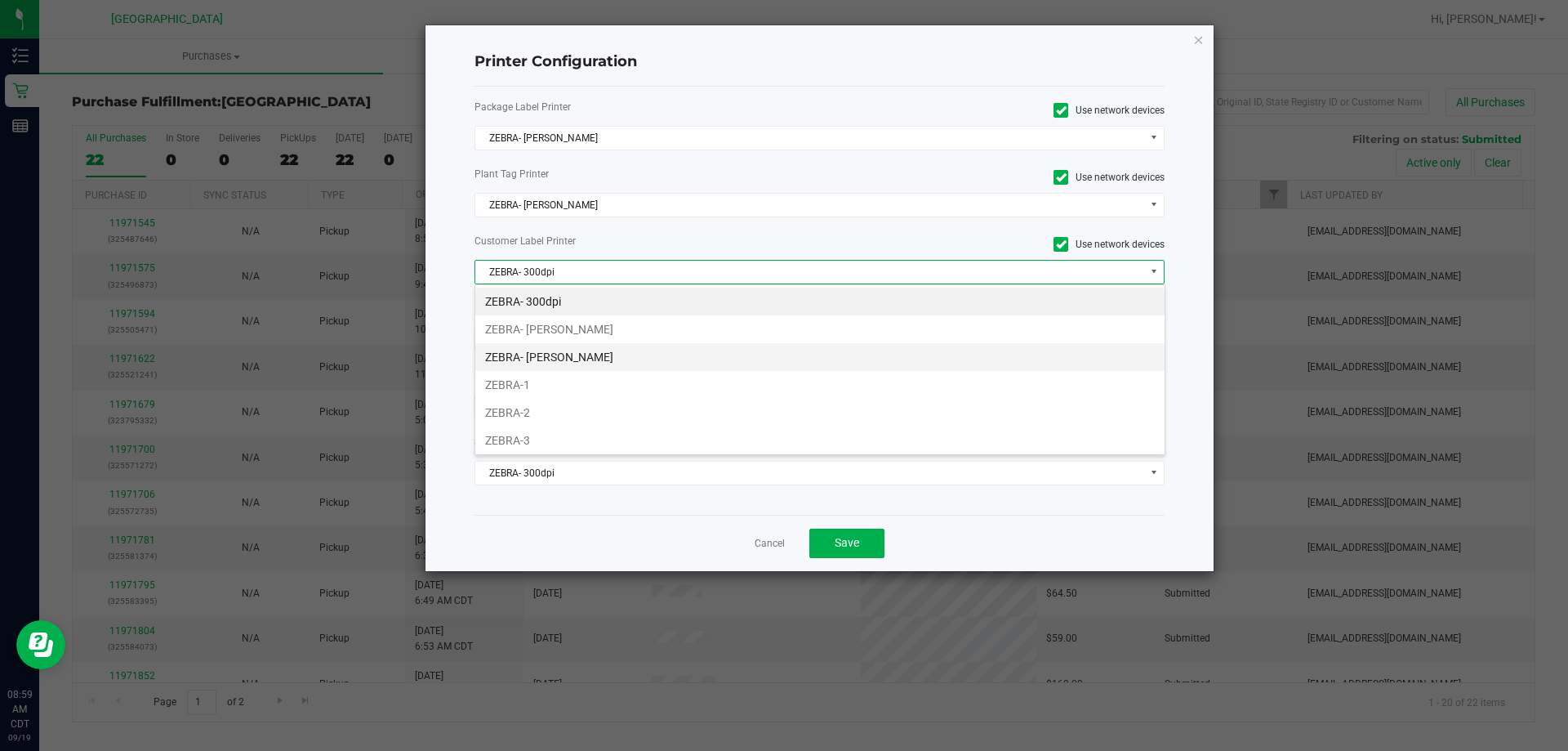
click at [589, 359] on li "ZEBRA- JEFFREY-BANKS" at bounding box center [820, 357] width 690 height 28
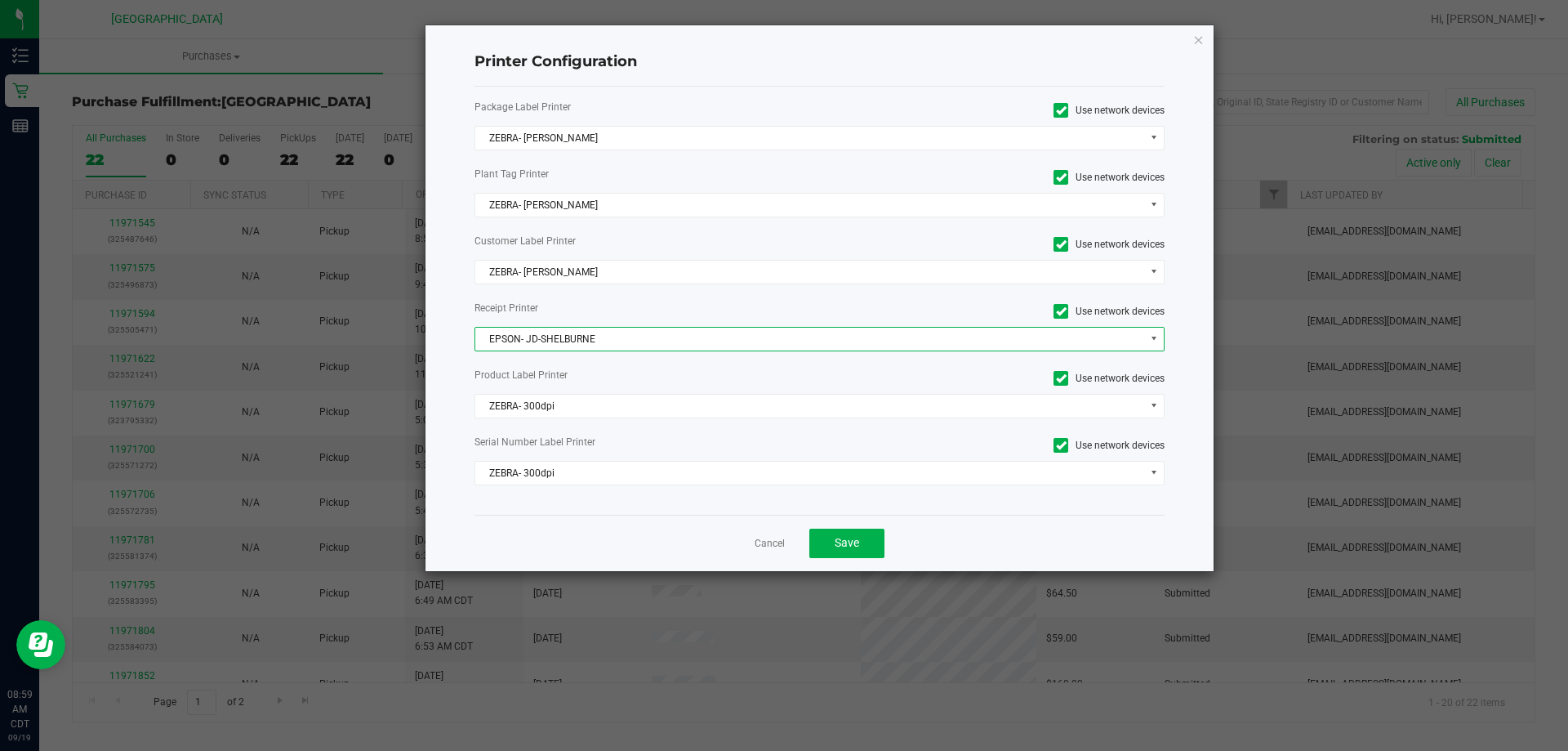
click at [580, 334] on span "EPSON- JD-SHELBURNE" at bounding box center [809, 339] width 669 height 23
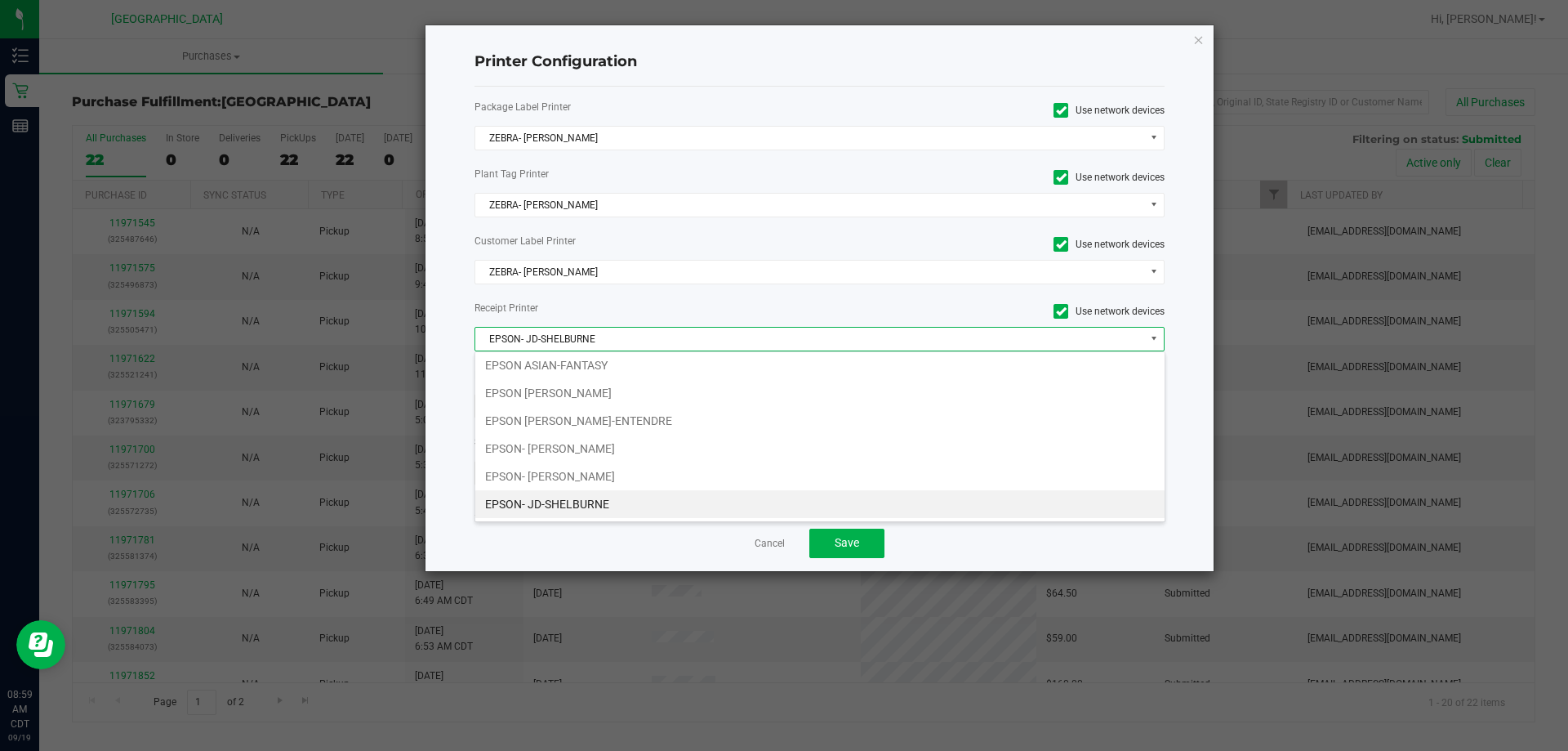
click at [704, 247] on label "Customer Label Printer" at bounding box center [641, 241] width 333 height 14
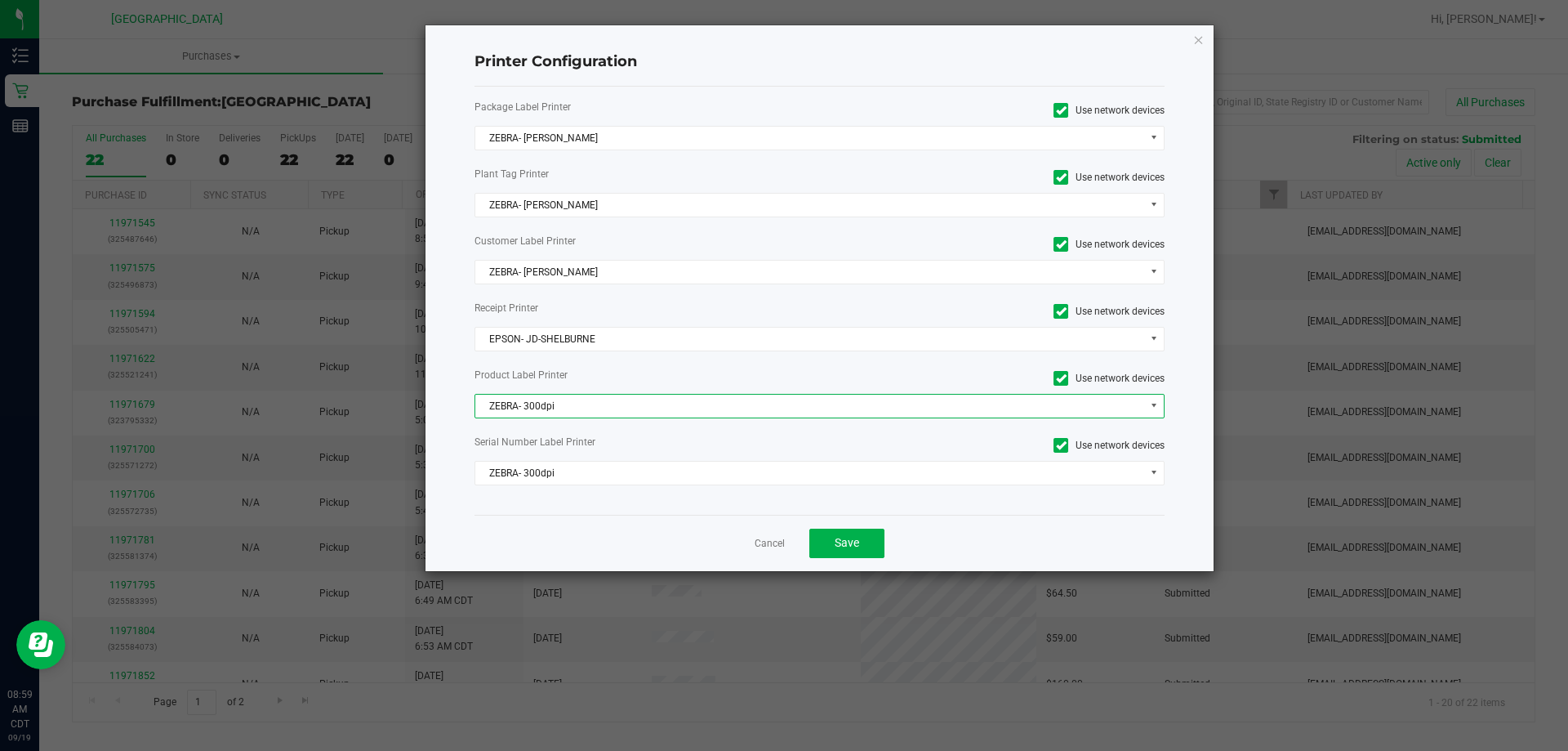
click at [608, 403] on span "ZEBRA- 300dpi" at bounding box center [809, 406] width 669 height 23
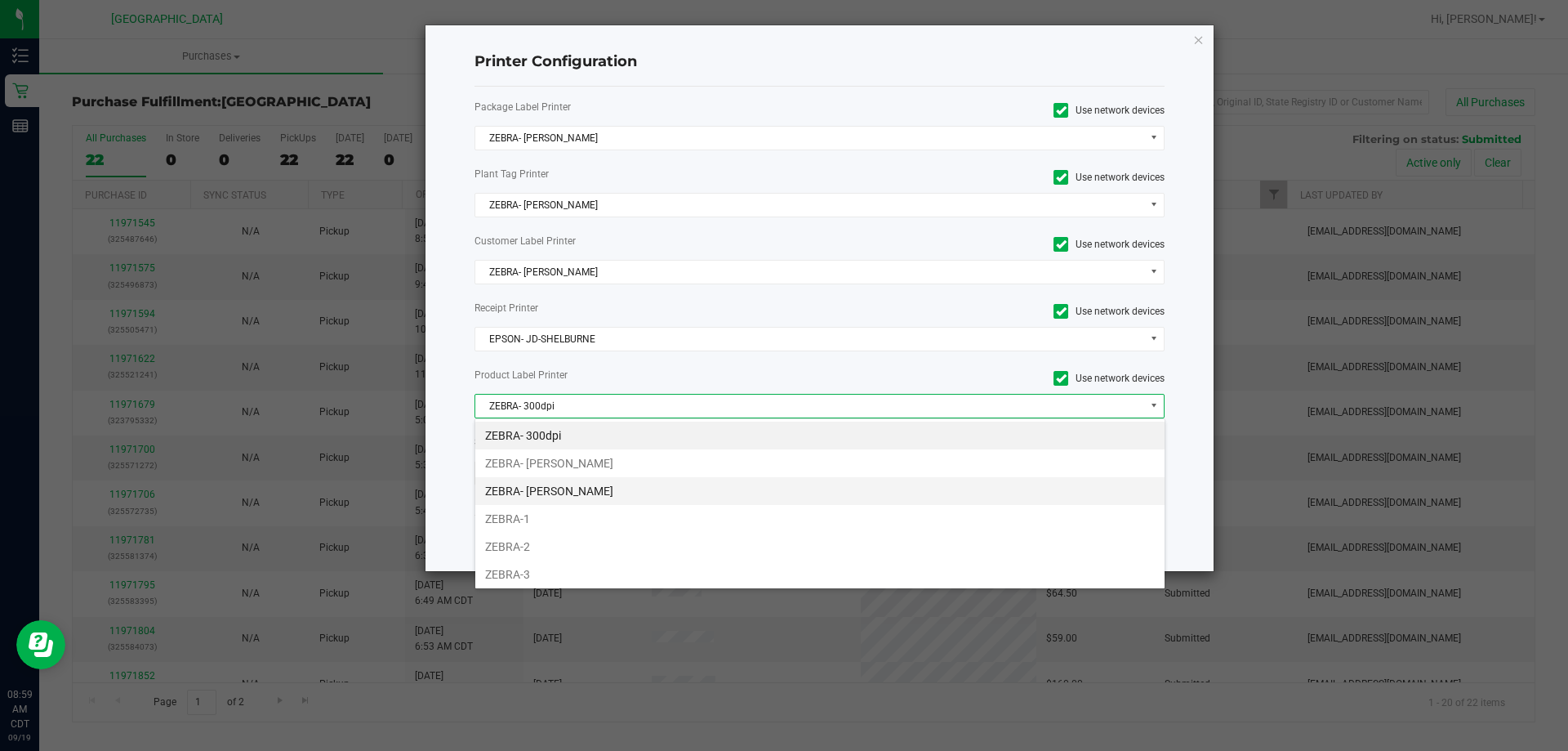
click at [606, 489] on li "ZEBRA- JEFFREY-BANKS" at bounding box center [820, 491] width 690 height 28
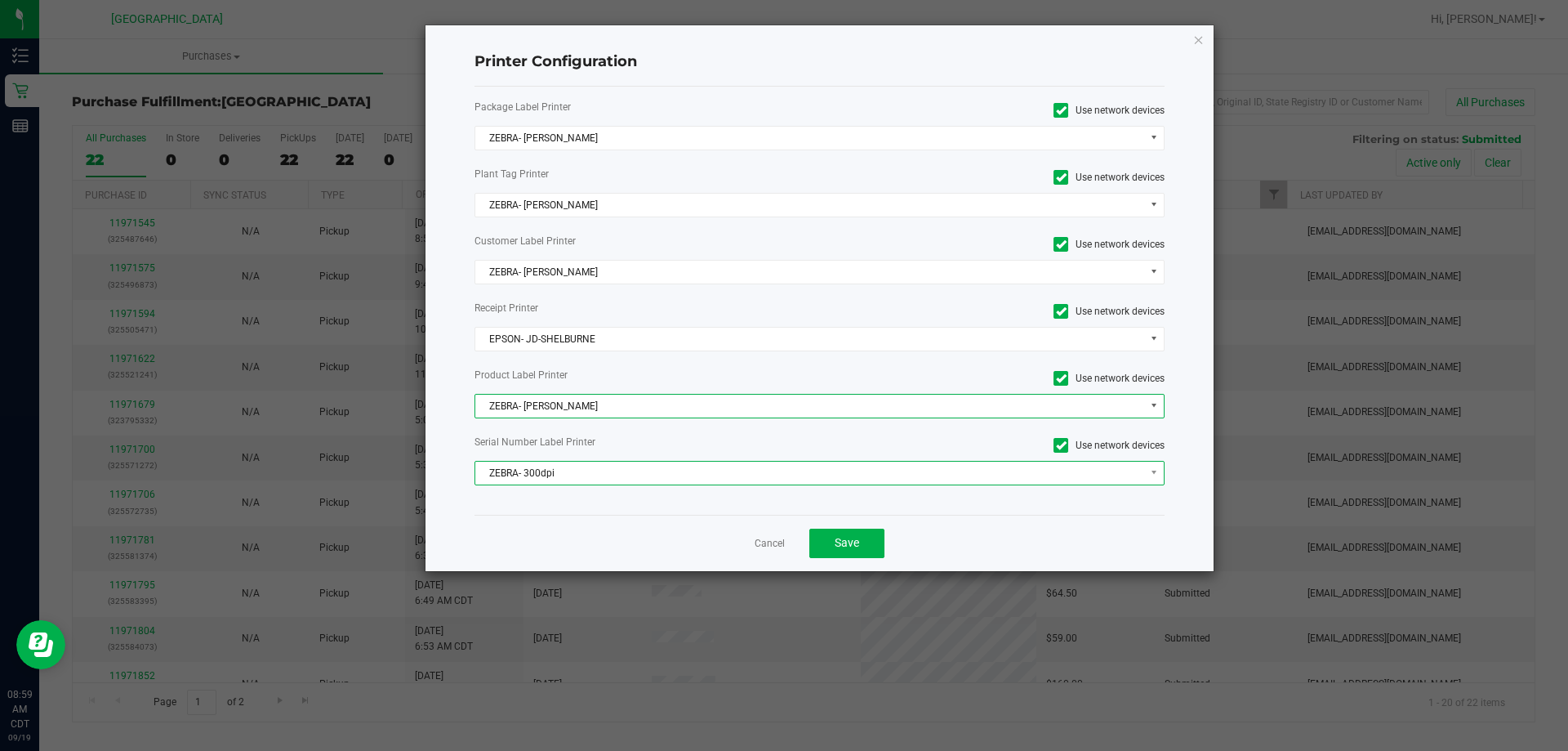
click at [554, 484] on span "ZEBRA- 300dpi" at bounding box center [809, 473] width 669 height 23
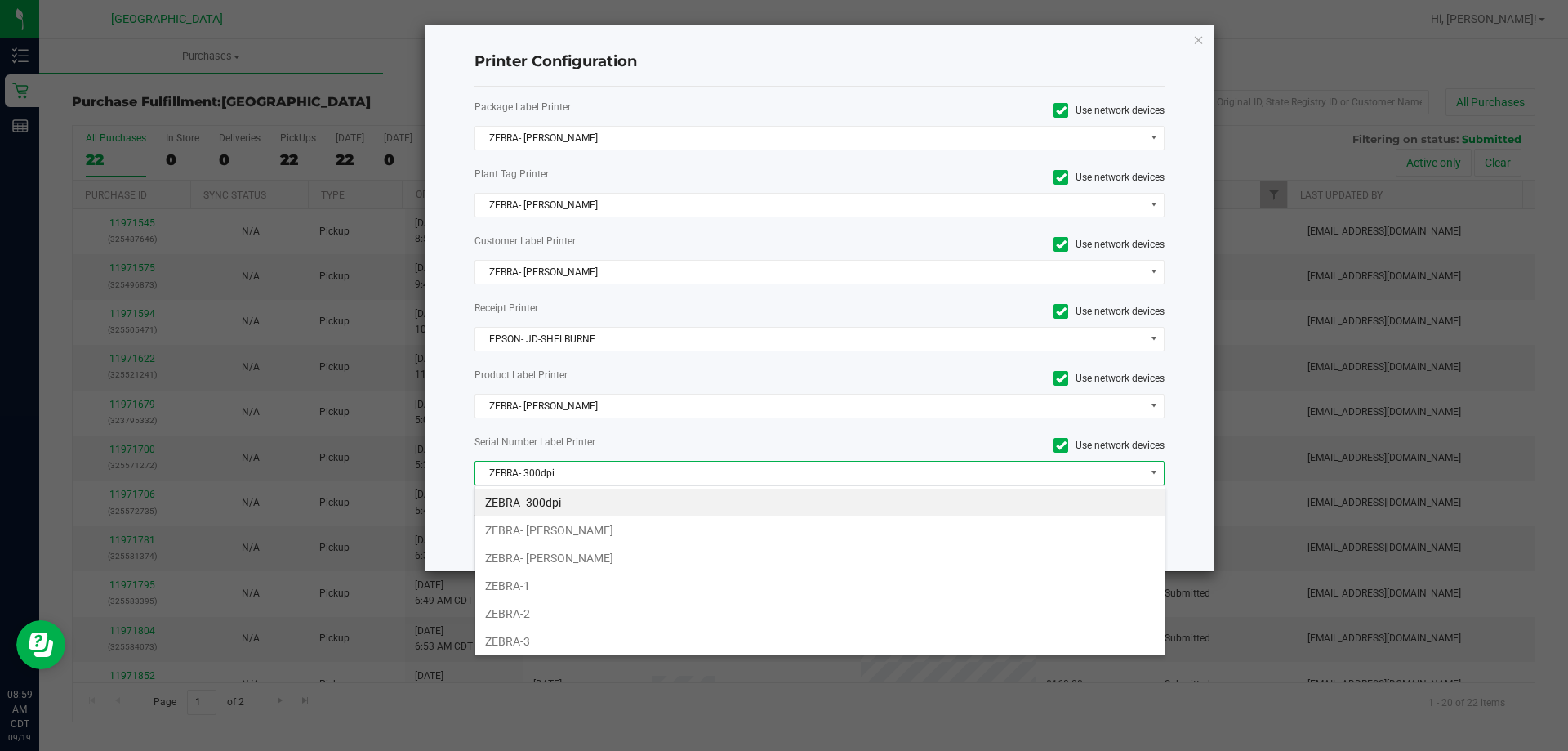
drag, startPoint x: 590, startPoint y: 555, endPoint x: 882, endPoint y: 553, distance: 292.0
click at [605, 554] on li "ZEBRA- JEFFREY-BANKS" at bounding box center [820, 558] width 690 height 28
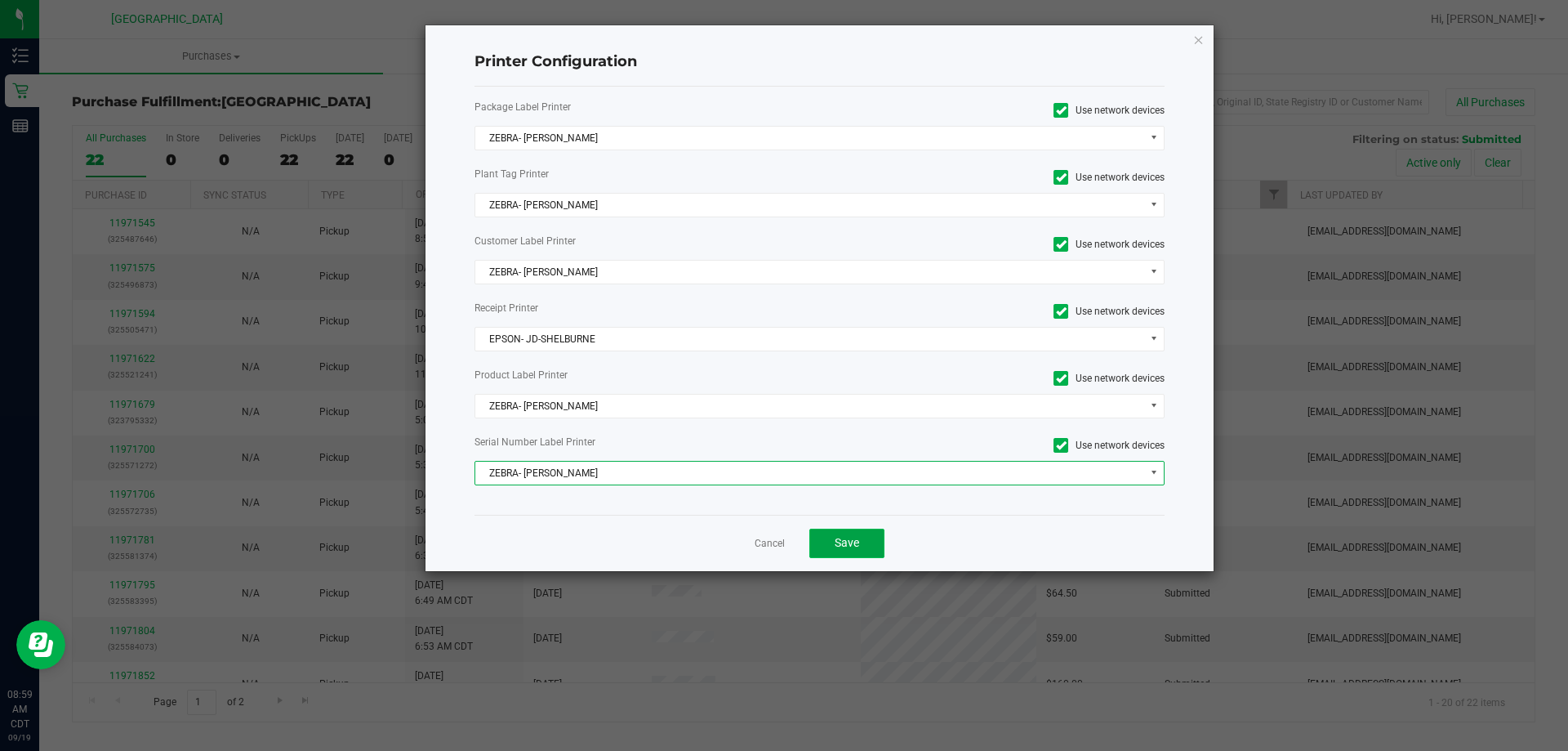
click at [846, 545] on span "Save" at bounding box center [846, 543] width 24 height 13
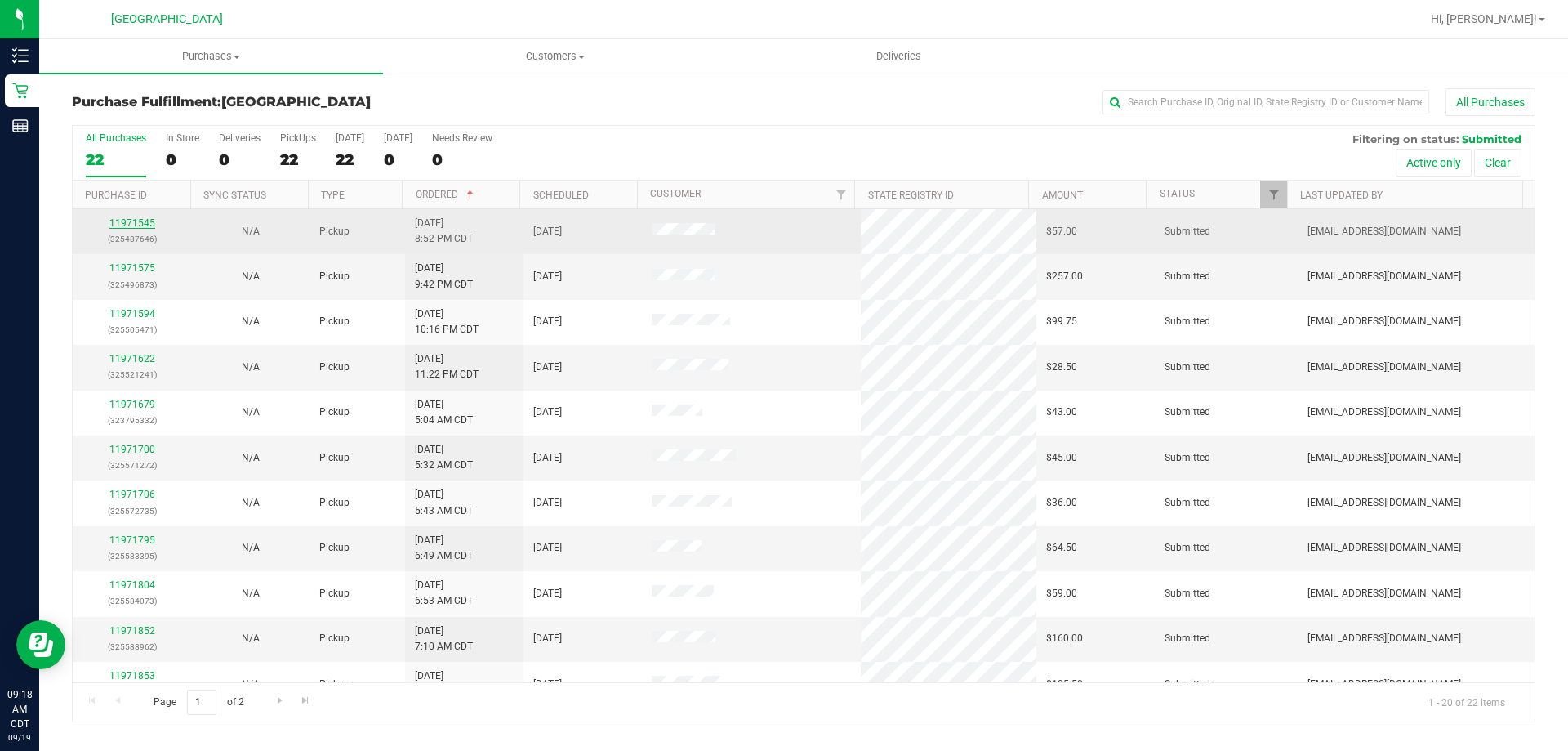
click at [138, 226] on link "11971545" at bounding box center [132, 223] width 46 height 12
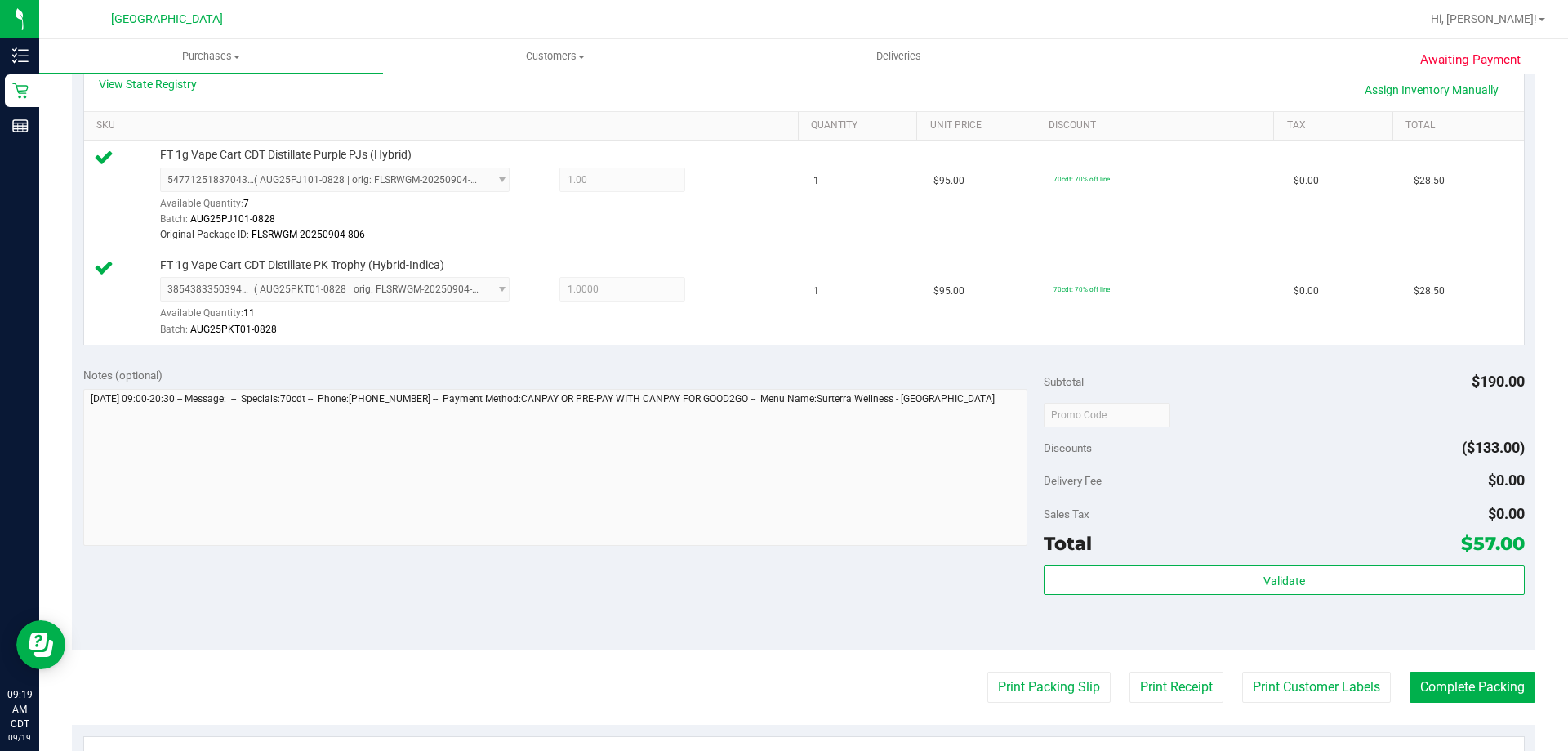
scroll to position [409, 0]
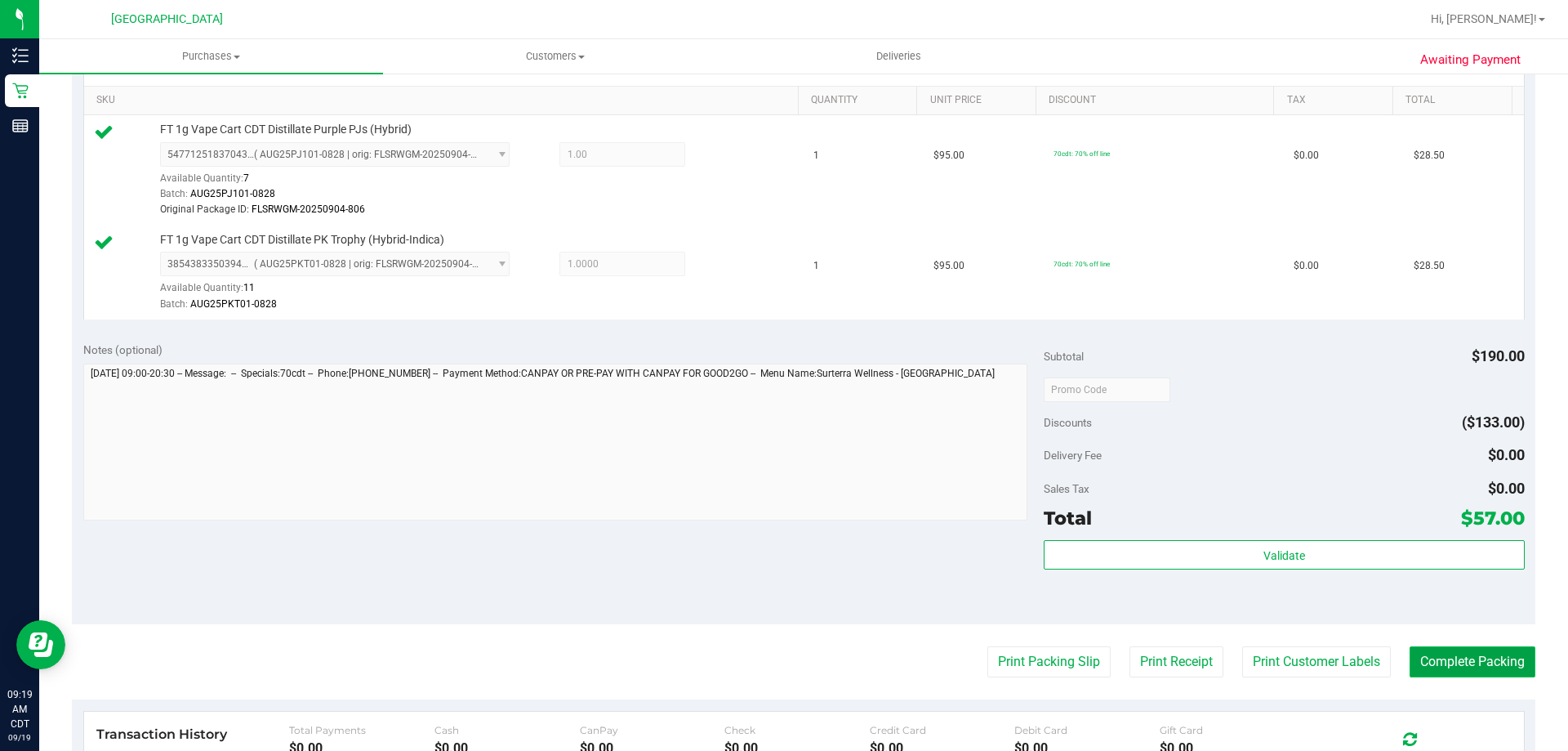
click at [1474, 664] on button "Complete Packing" at bounding box center [1472, 662] width 126 height 31
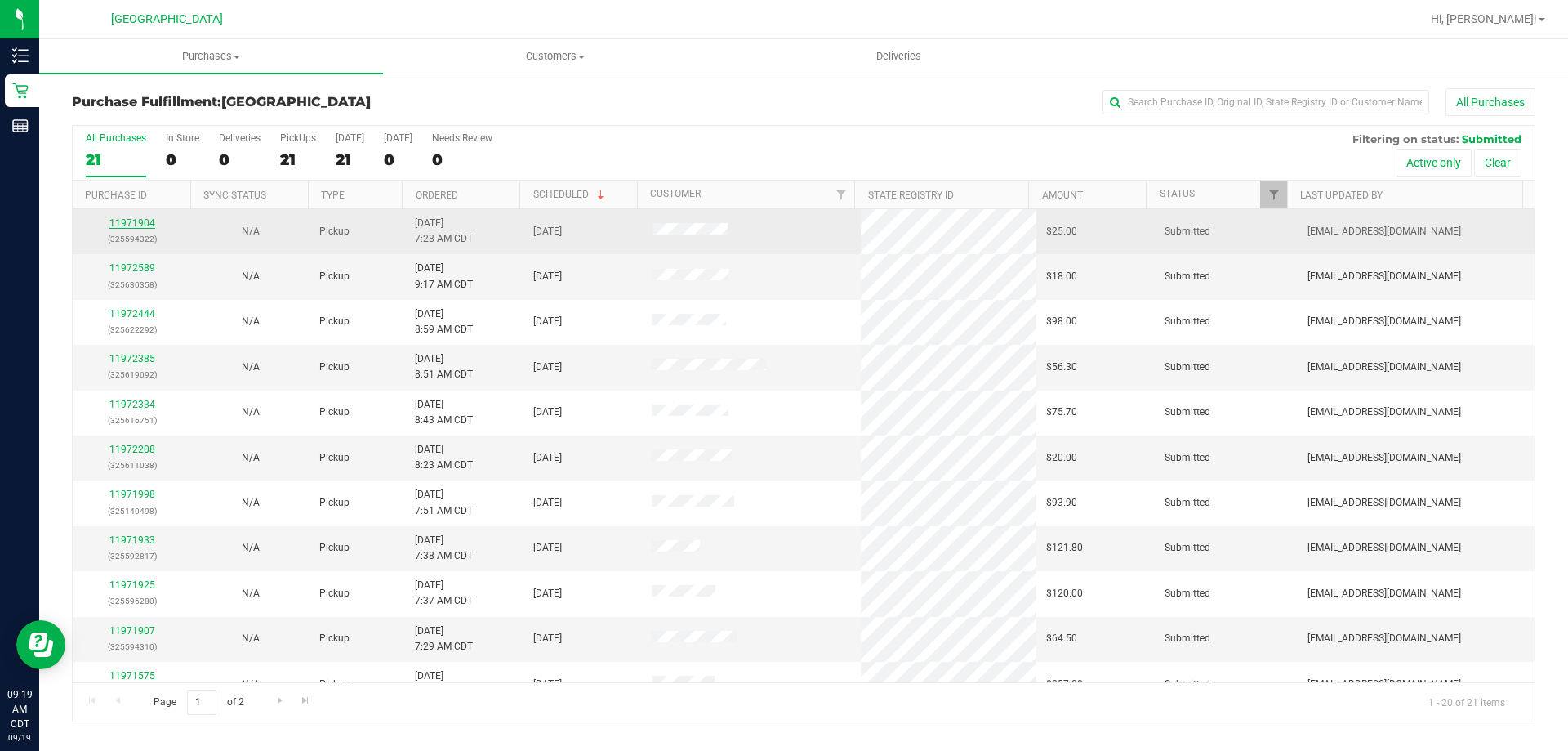
click at [147, 222] on link "11971904" at bounding box center [132, 223] width 46 height 12
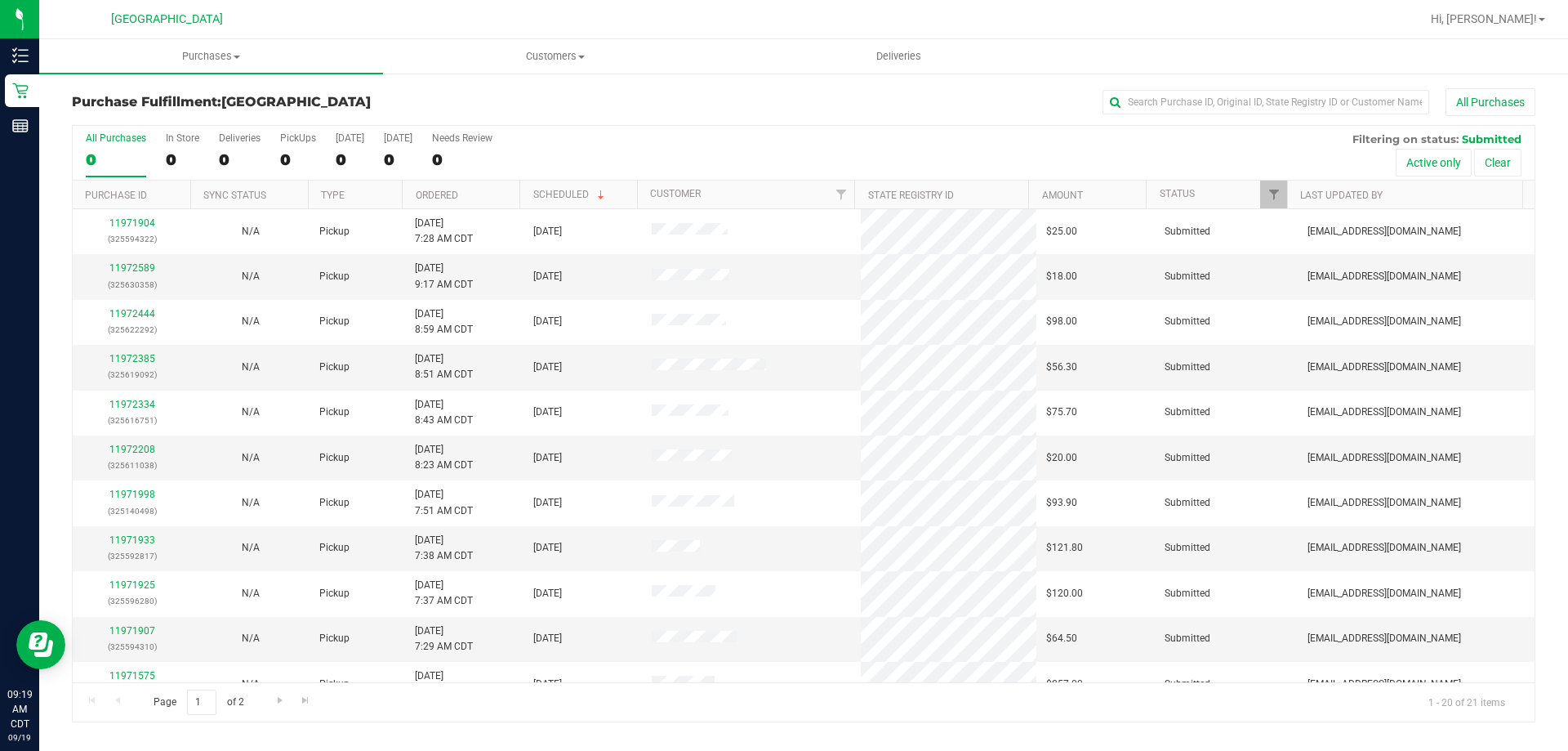
click at [448, 180] on th "Ordered" at bounding box center [461, 195] width 118 height 29
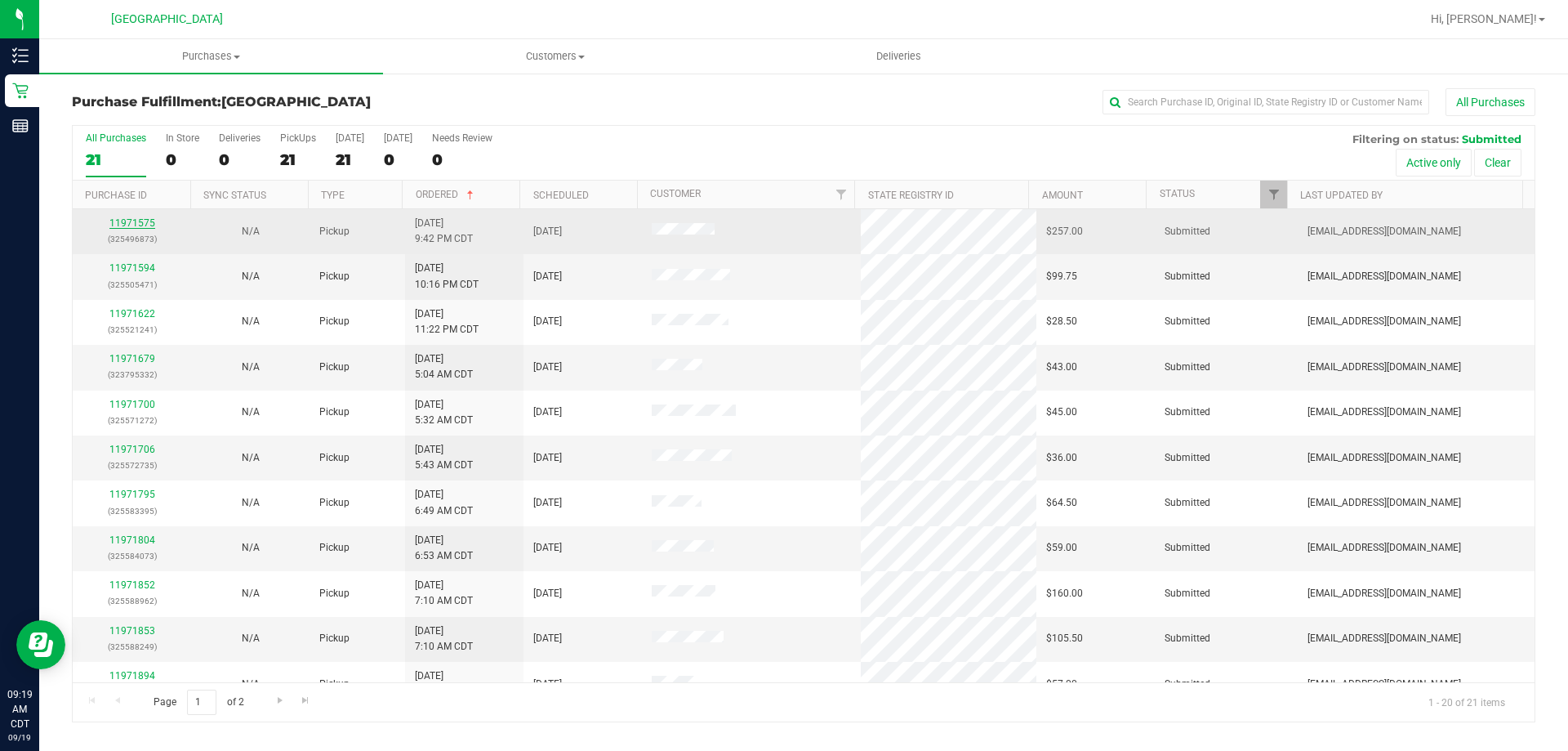
click at [145, 222] on link "11971575" at bounding box center [132, 223] width 46 height 12
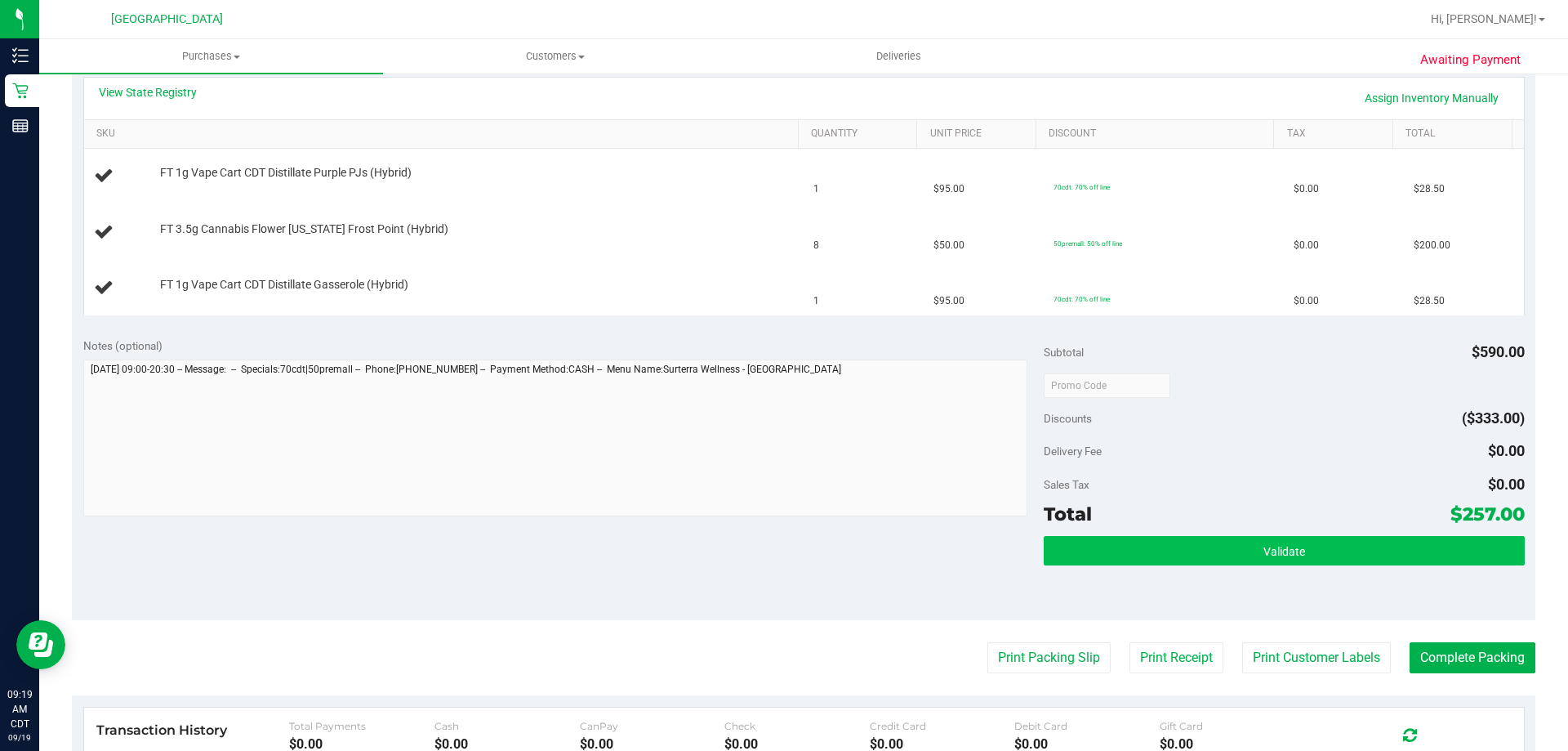
scroll to position [409, 0]
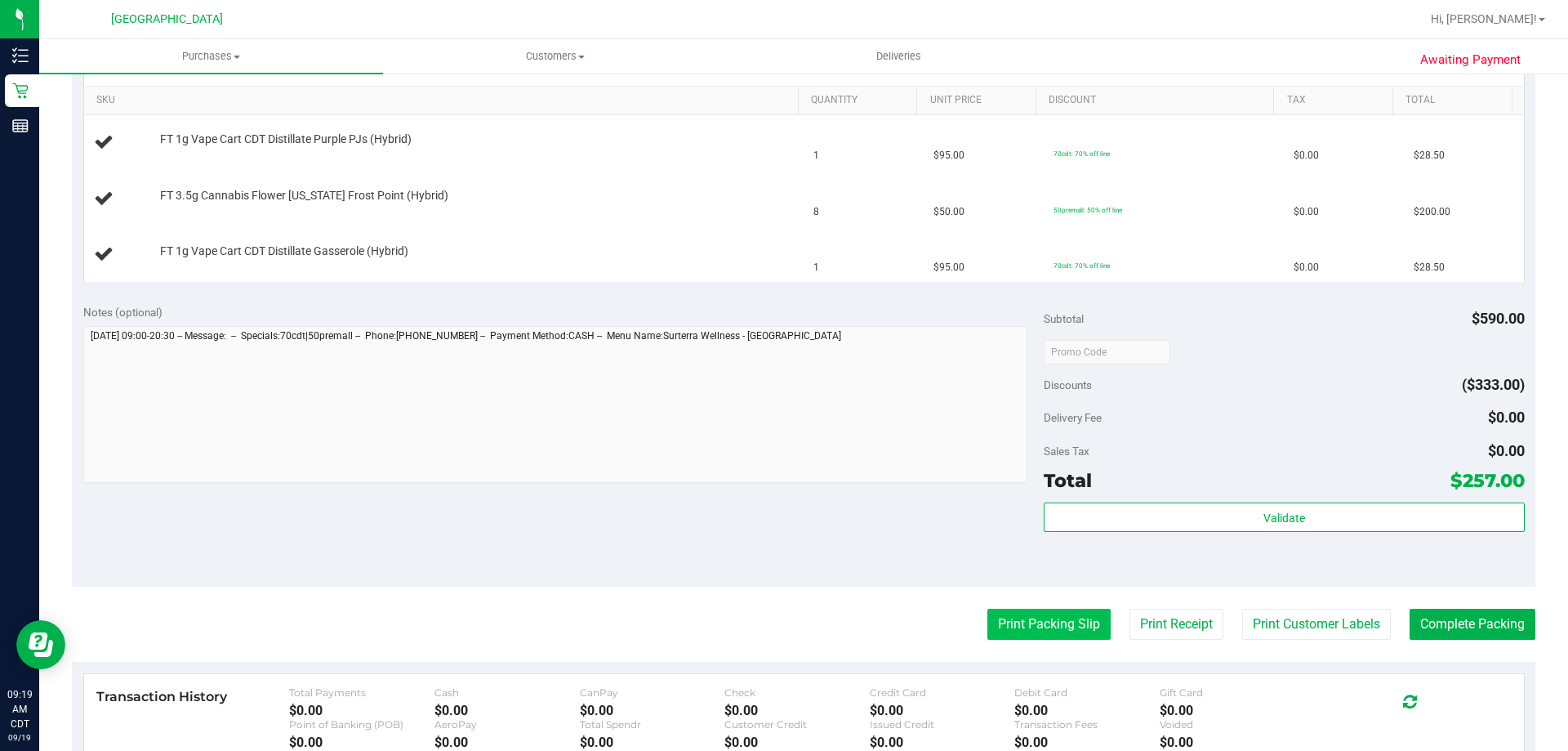
click at [1036, 622] on button "Print Packing Slip" at bounding box center [1049, 624] width 123 height 31
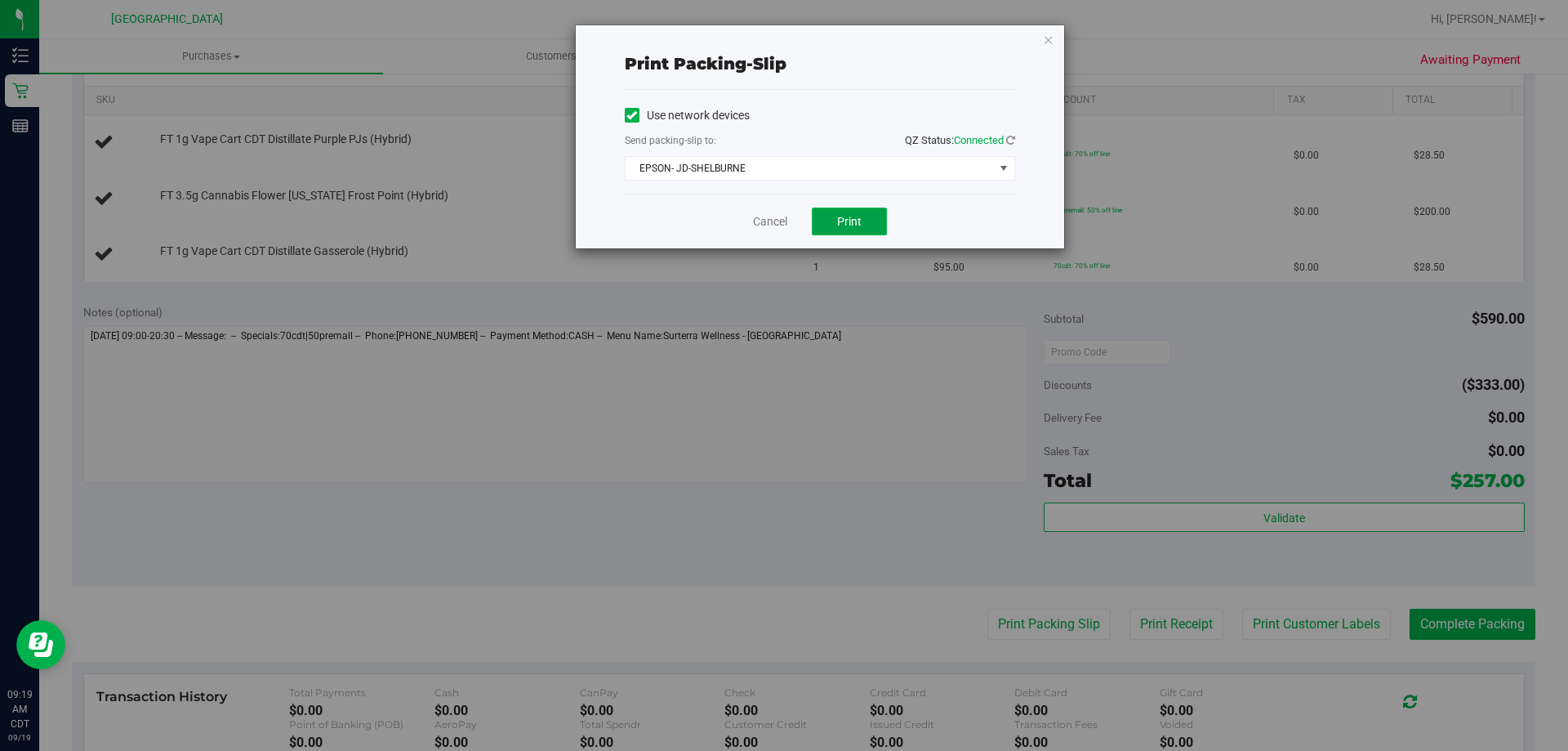
click at [852, 225] on span "Print" at bounding box center [849, 221] width 24 height 13
click at [1051, 37] on icon "button" at bounding box center [1048, 39] width 12 height 20
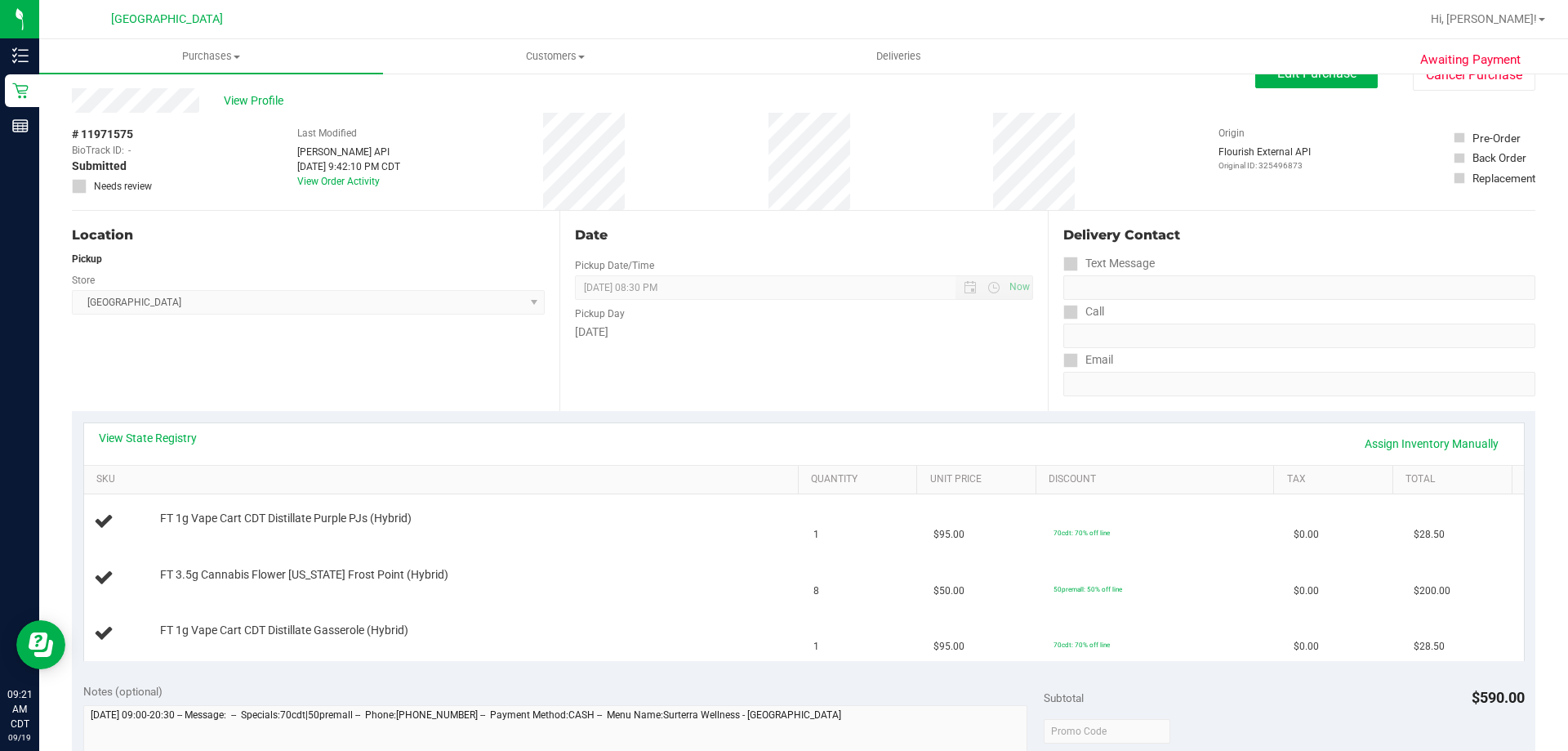
scroll to position [0, 0]
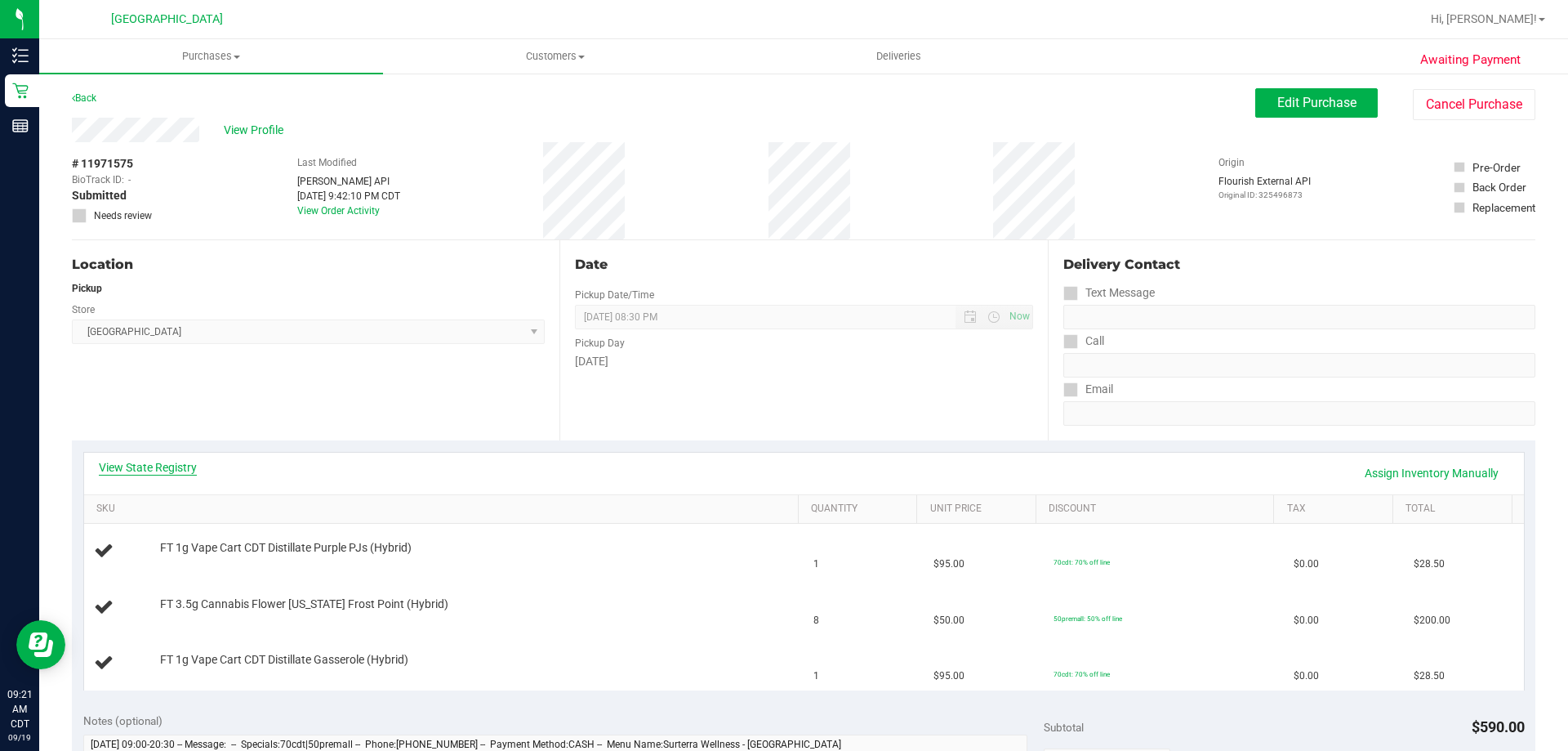
click at [169, 472] on link "View State Registry" at bounding box center [148, 467] width 98 height 16
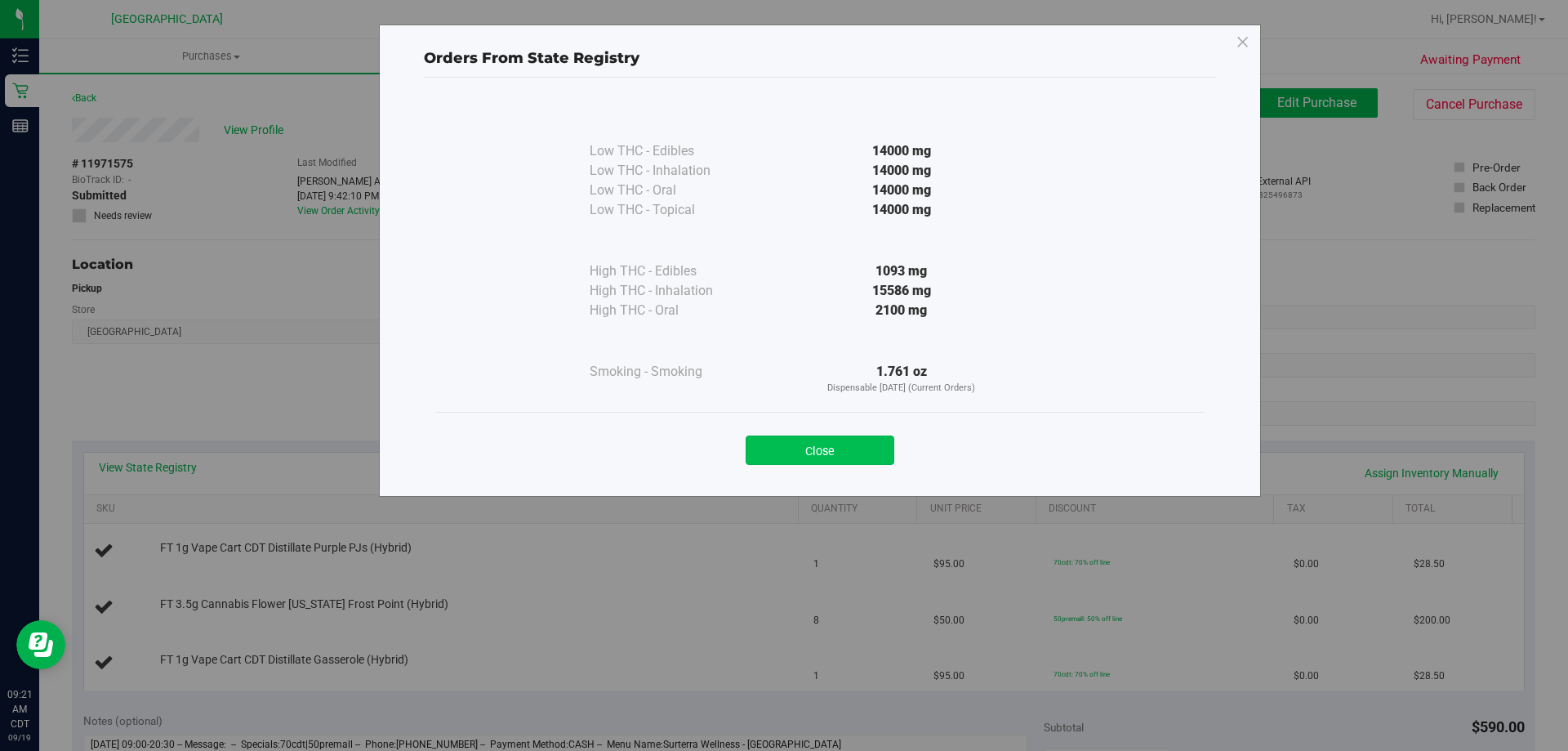
click at [836, 448] on button "Close" at bounding box center [820, 450] width 148 height 29
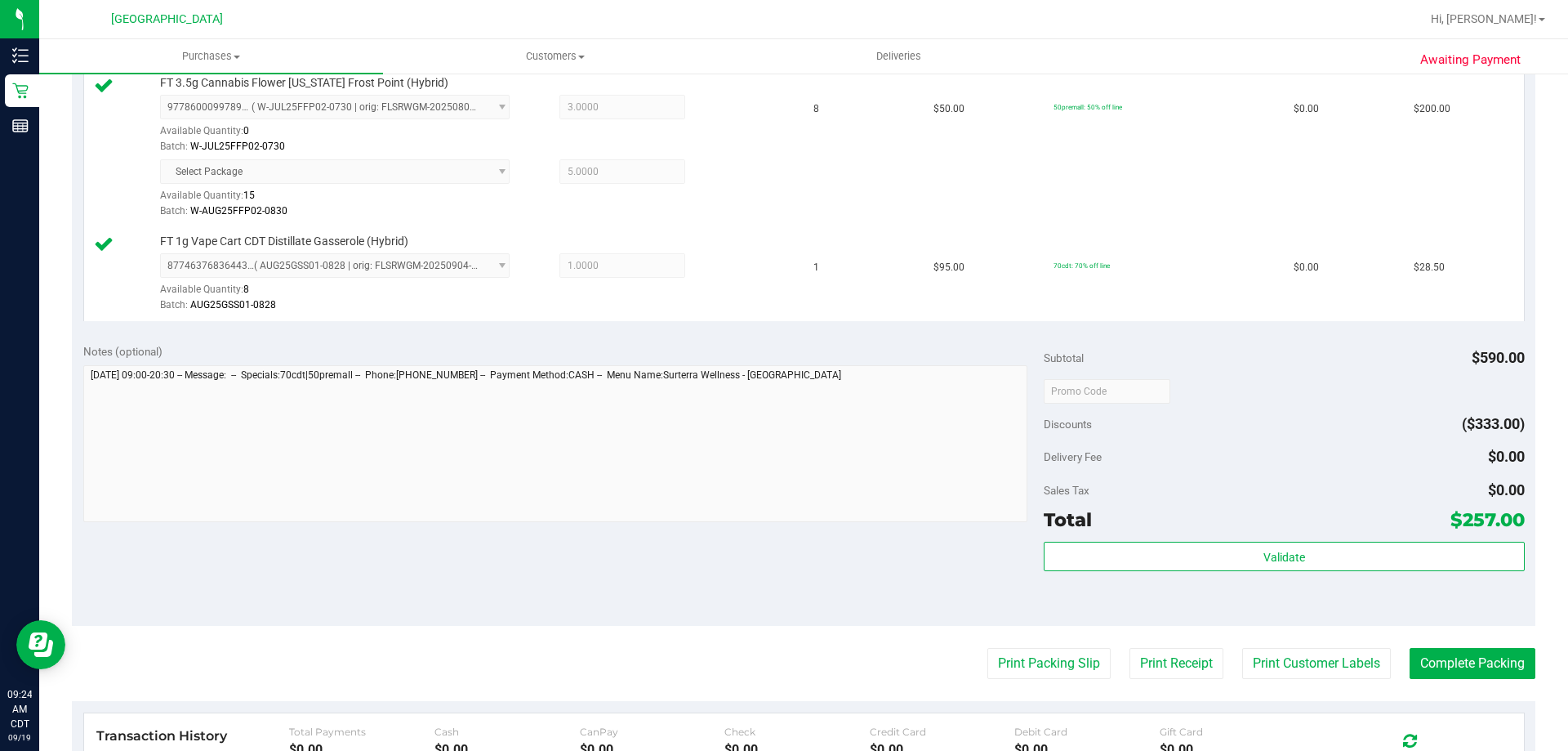
scroll to position [573, 0]
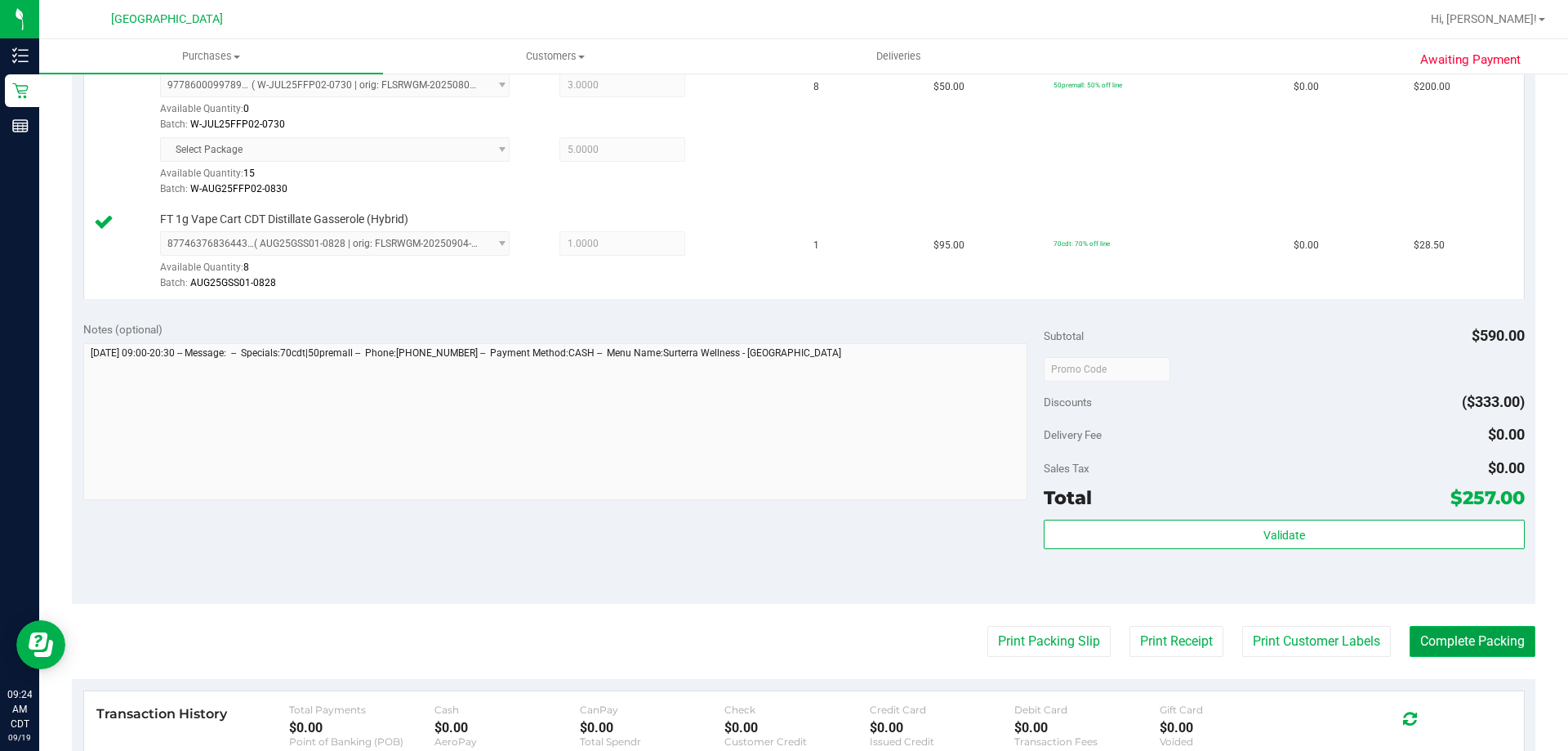
click at [1460, 644] on button "Complete Packing" at bounding box center [1472, 641] width 126 height 31
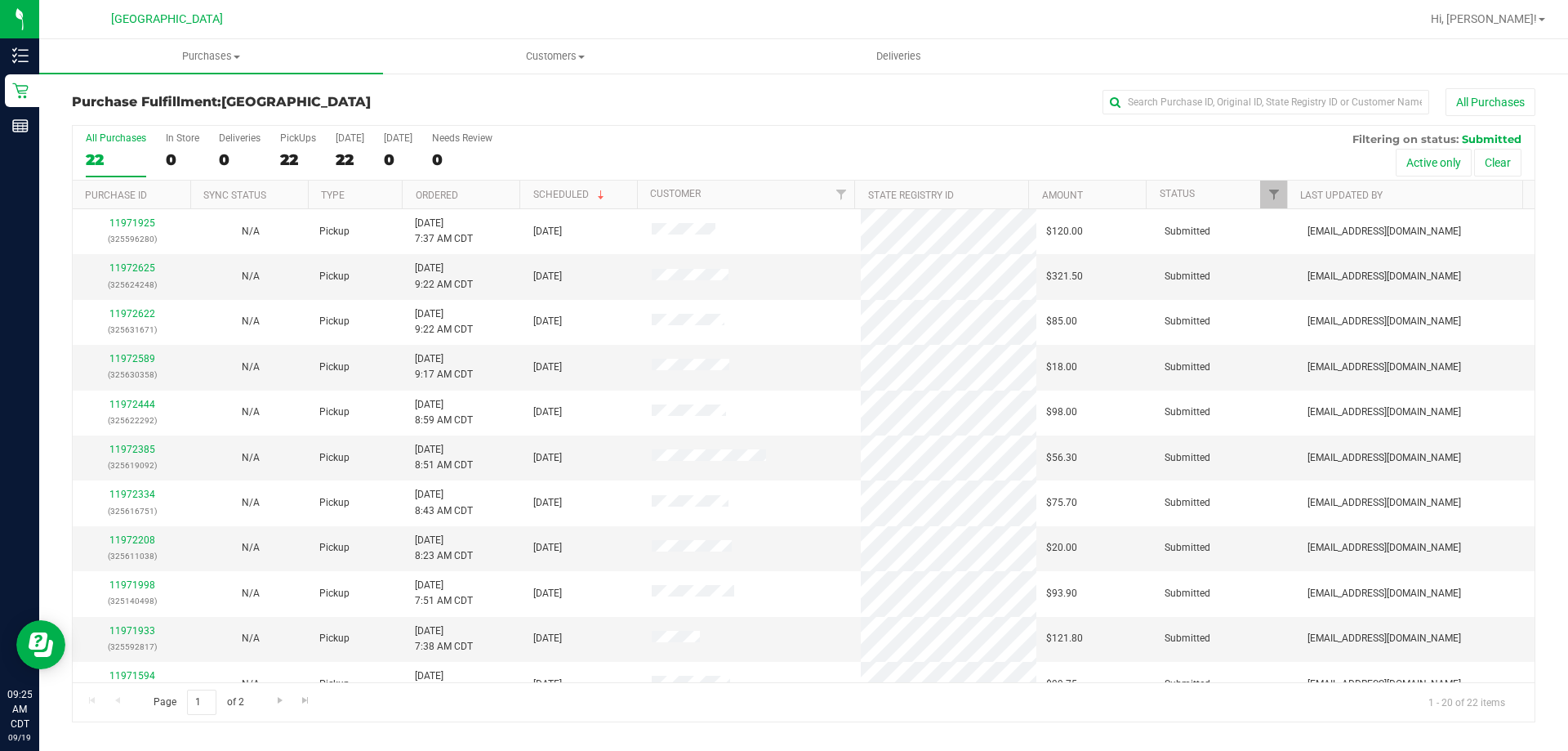
click at [473, 192] on th "Ordered" at bounding box center [461, 195] width 118 height 29
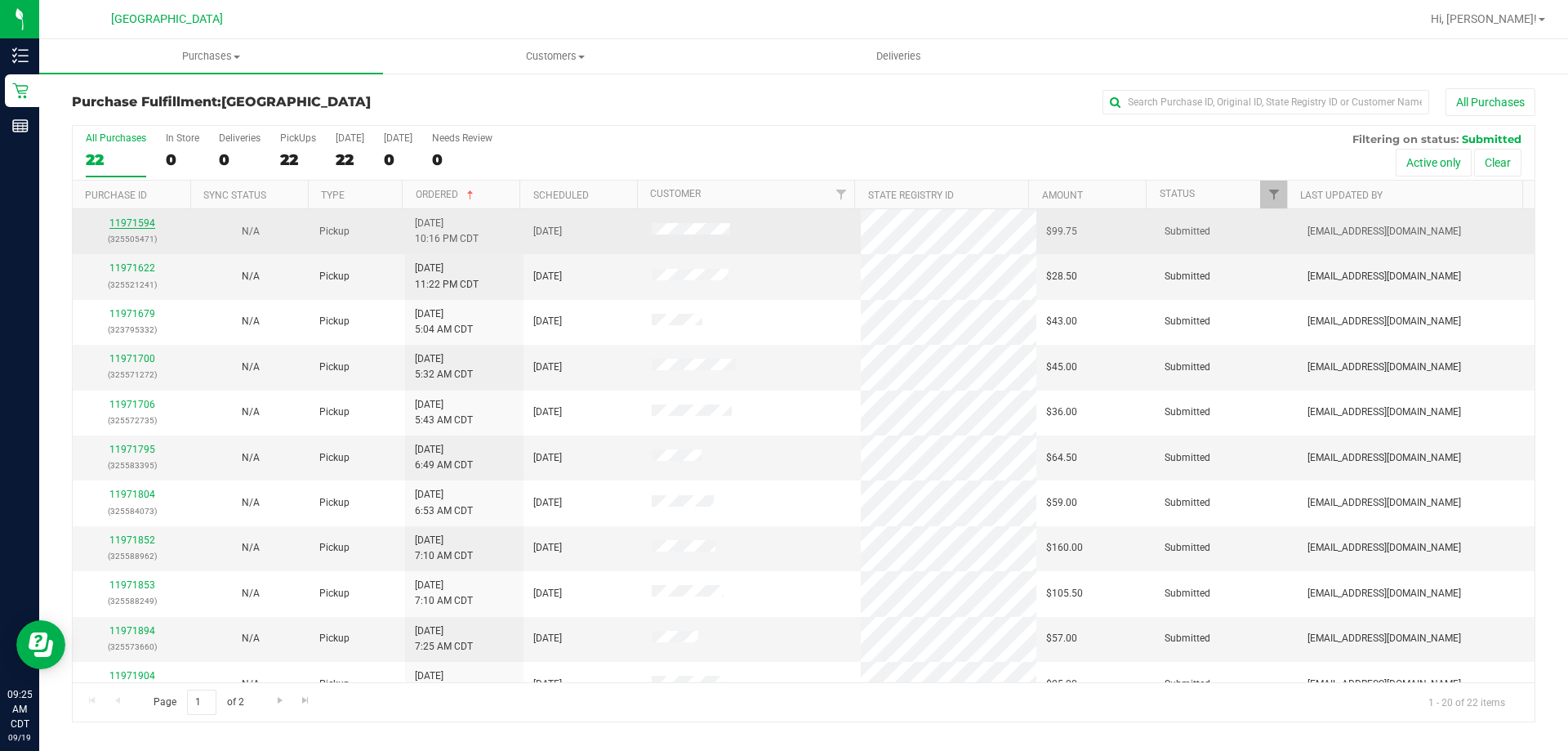
click at [142, 225] on link "11971594" at bounding box center [132, 223] width 46 height 12
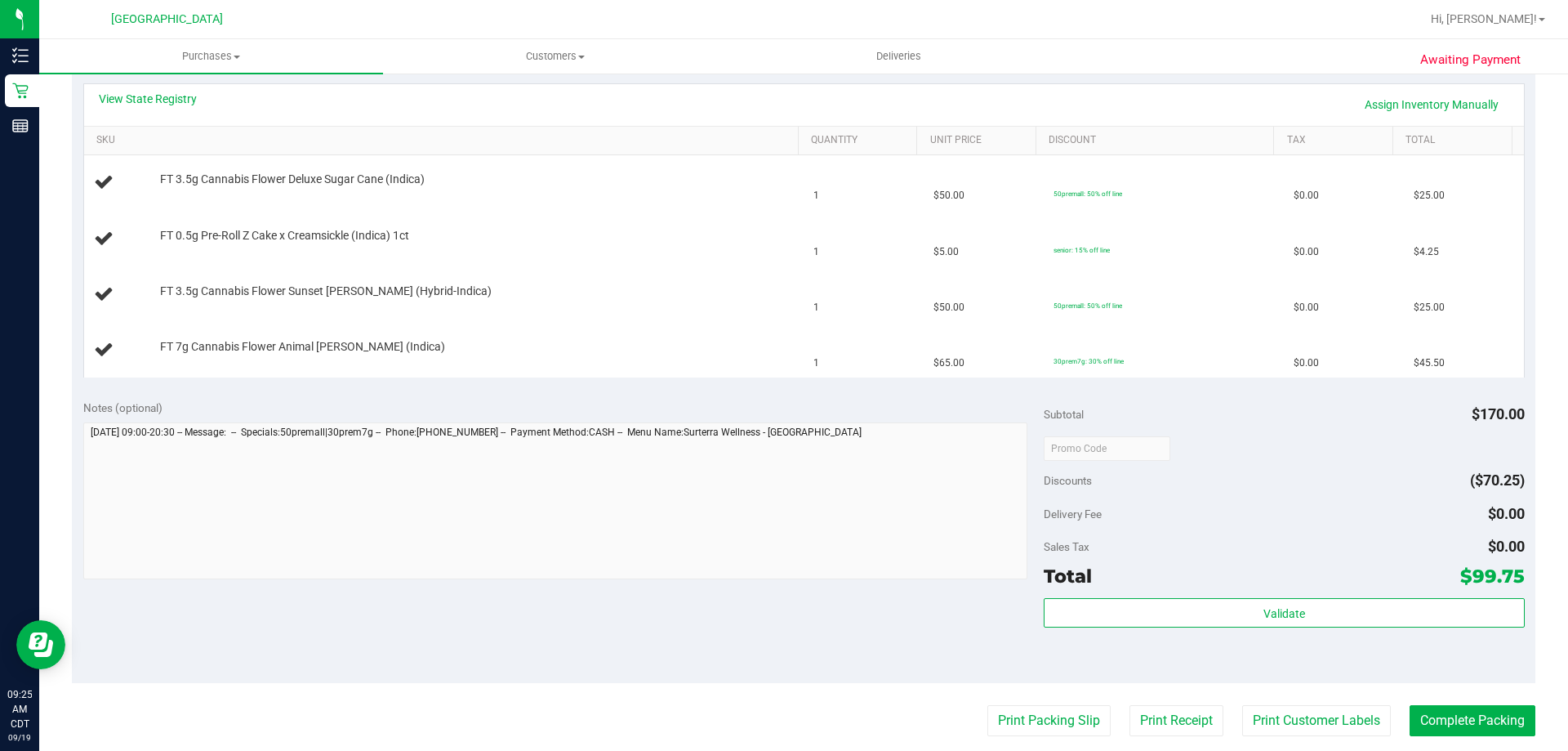
scroll to position [409, 0]
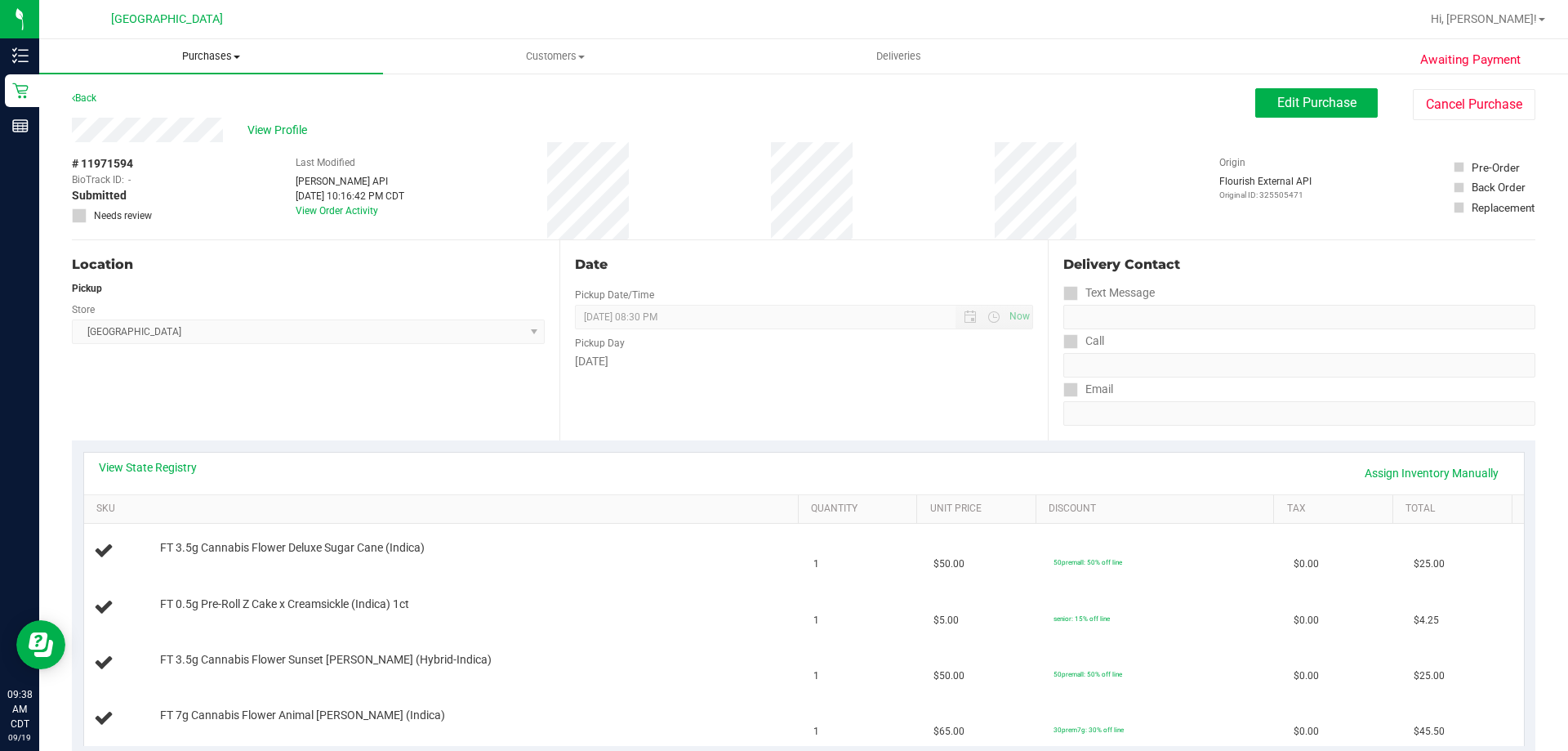
click at [213, 52] on span "Purchases" at bounding box center [211, 56] width 344 height 14
click at [183, 113] on li "Fulfillment" at bounding box center [211, 119] width 344 height 20
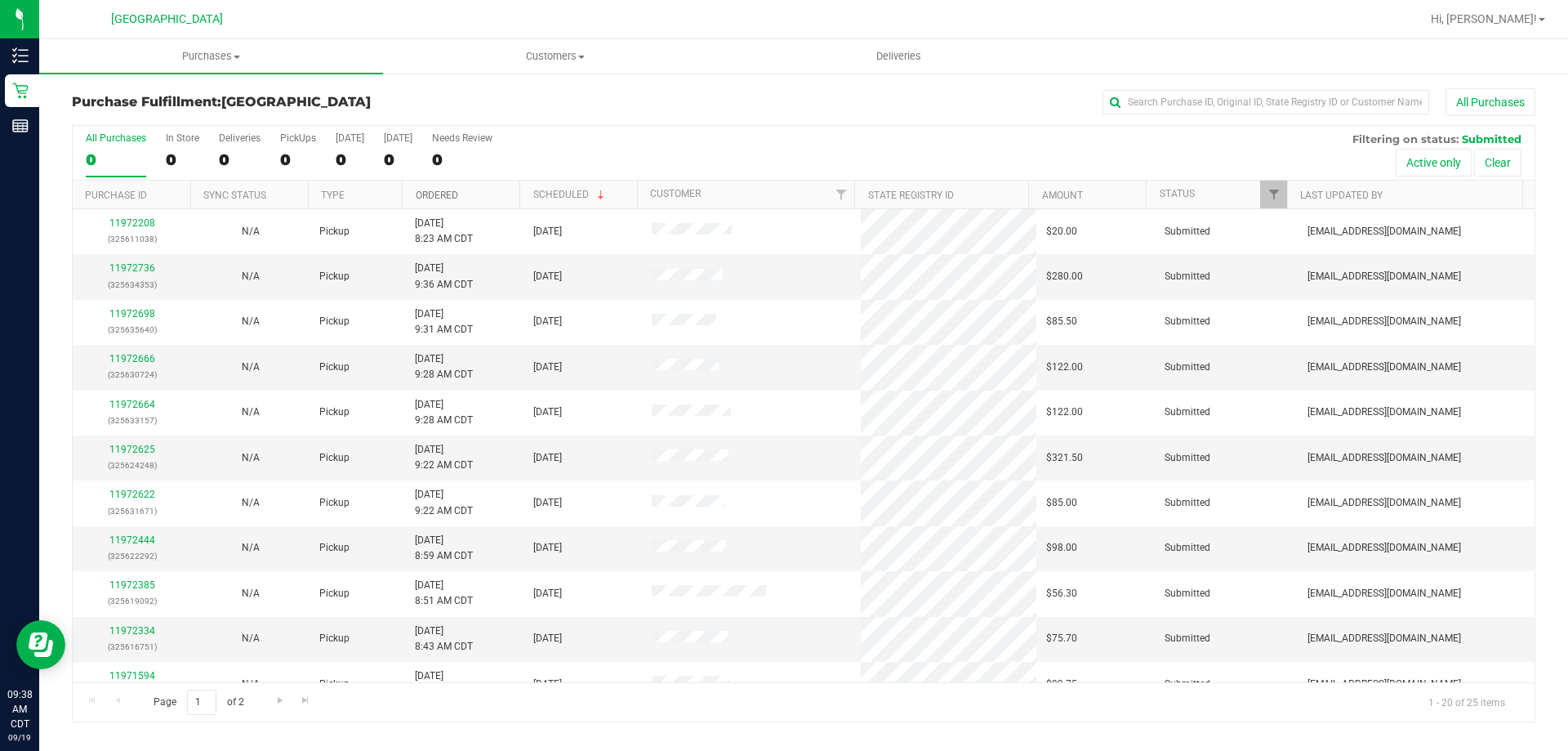
click at [427, 196] on link "Ordered" at bounding box center [436, 195] width 43 height 12
